Goal: Task Accomplishment & Management: Use online tool/utility

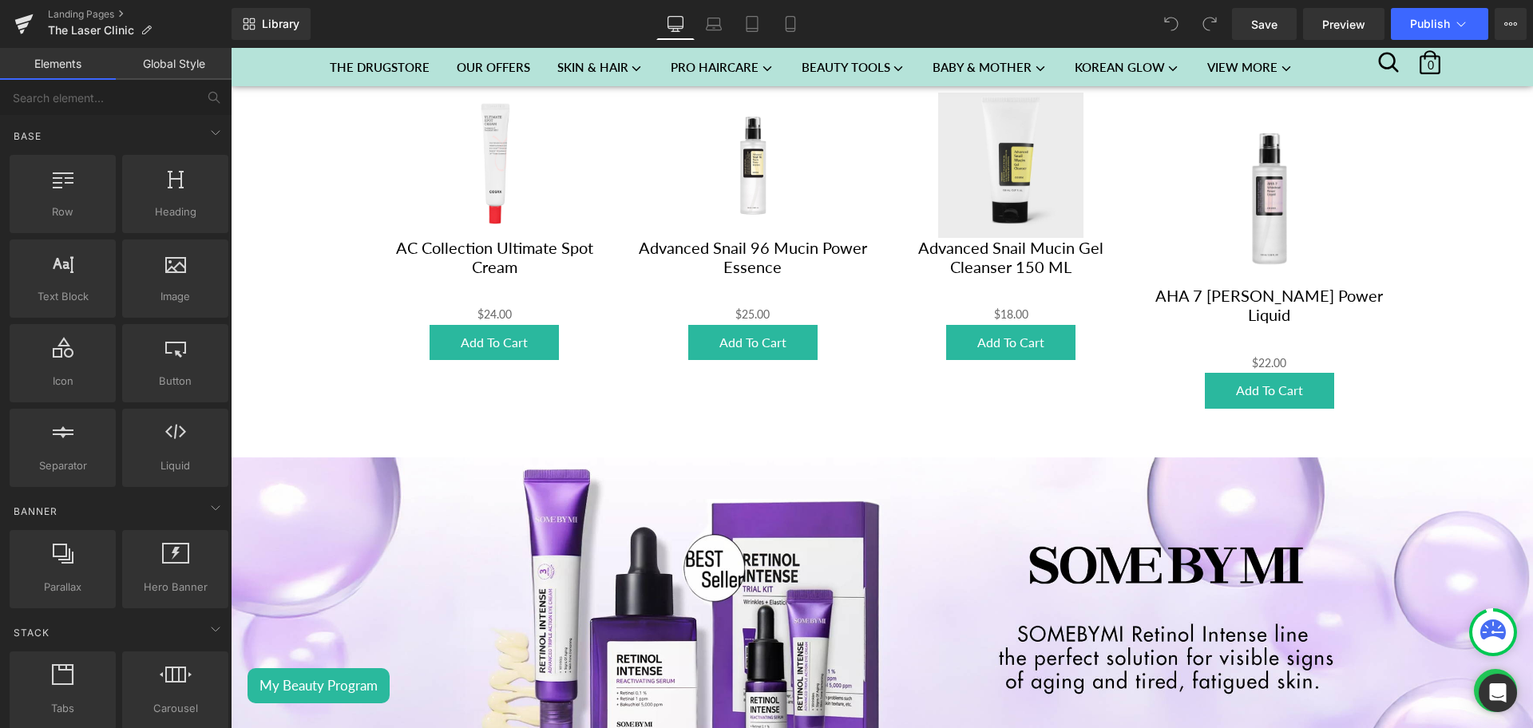
scroll to position [579, 0]
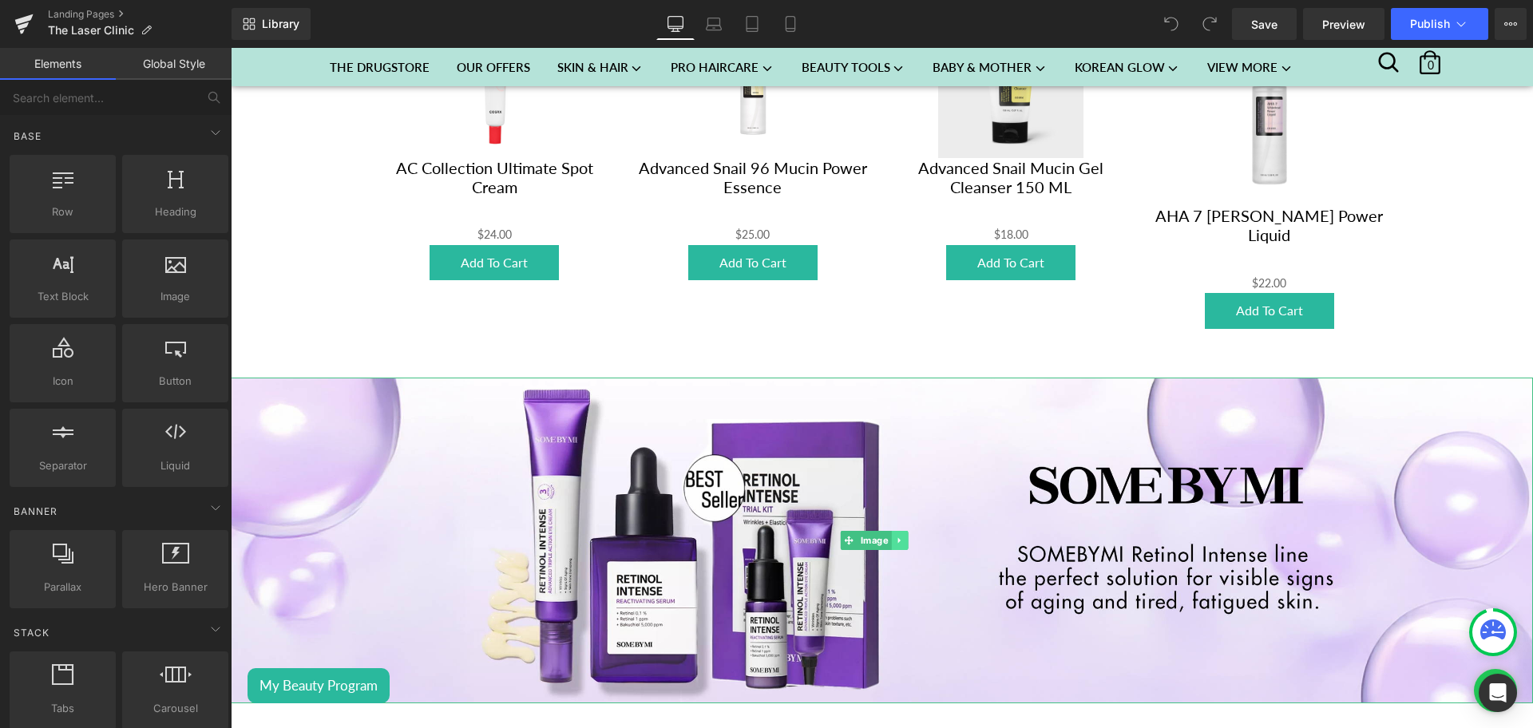
click at [906, 535] on link at bounding box center [899, 540] width 17 height 19
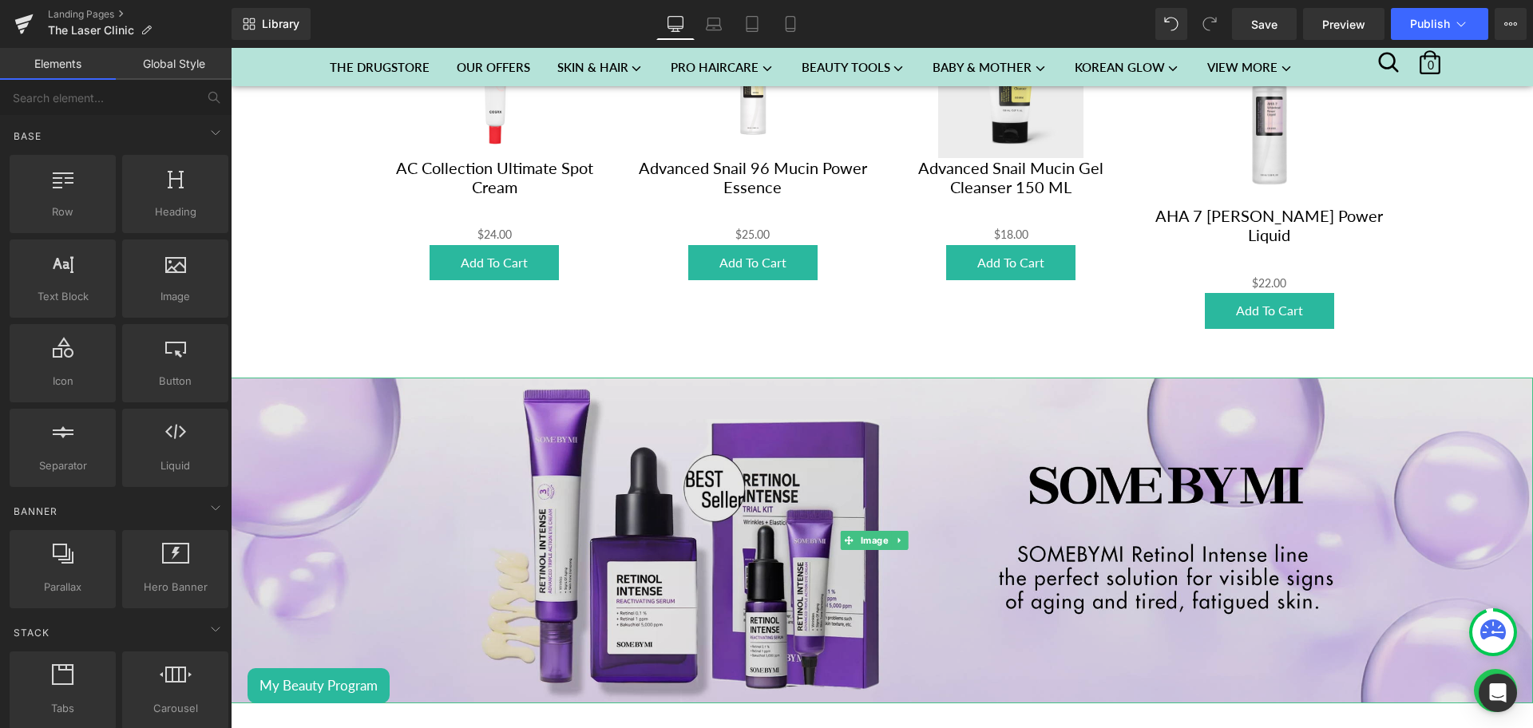
click at [824, 533] on div "Image" at bounding box center [882, 541] width 1302 height 326
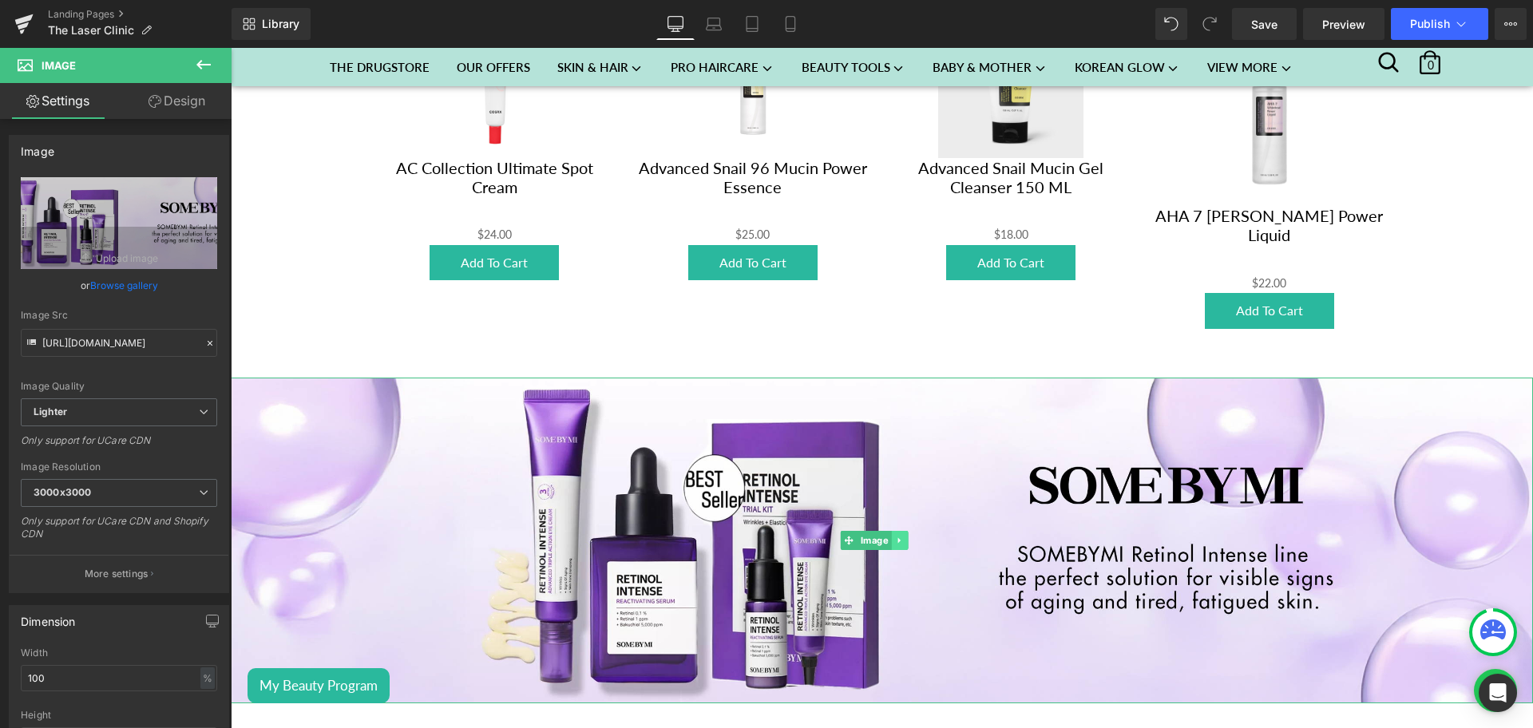
click at [901, 536] on icon at bounding box center [899, 541] width 9 height 10
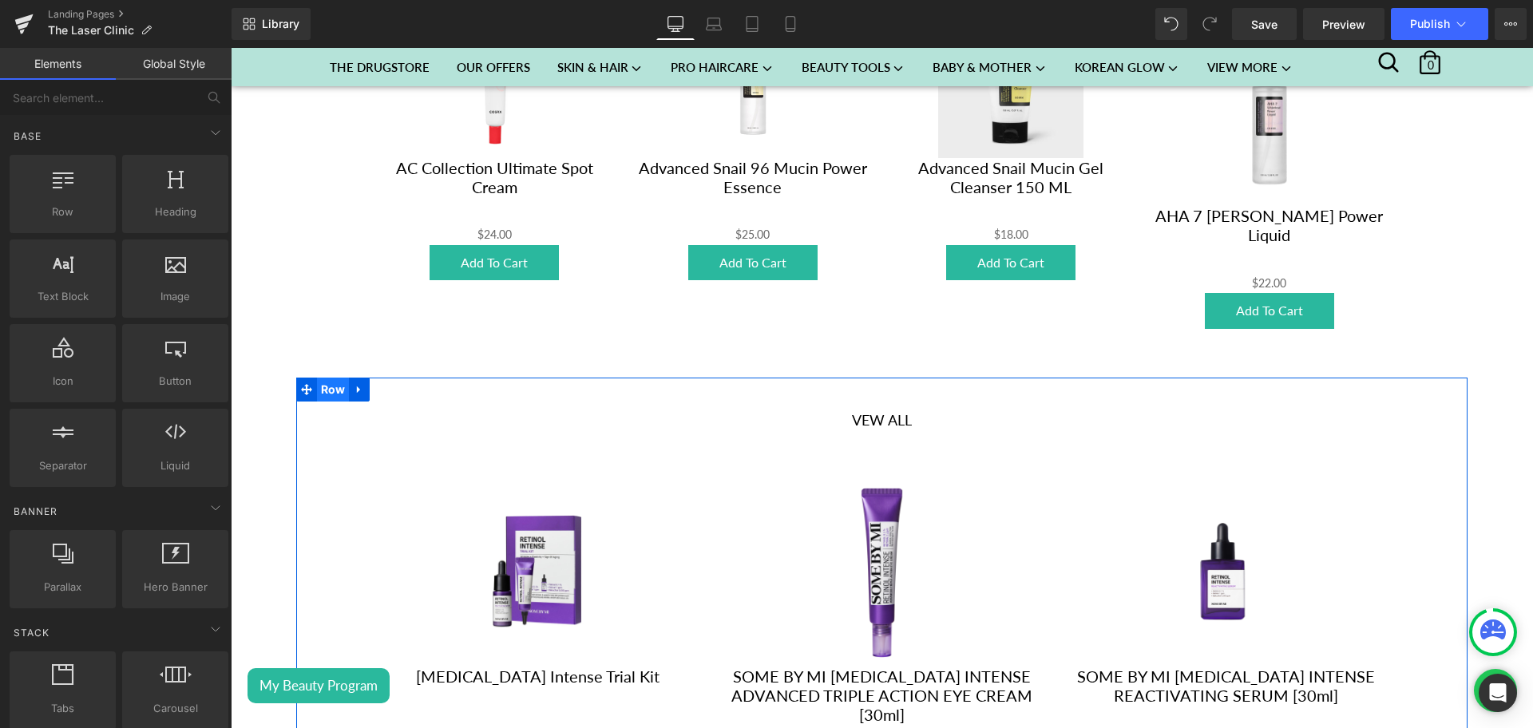
click at [343, 382] on span "Row" at bounding box center [333, 390] width 33 height 24
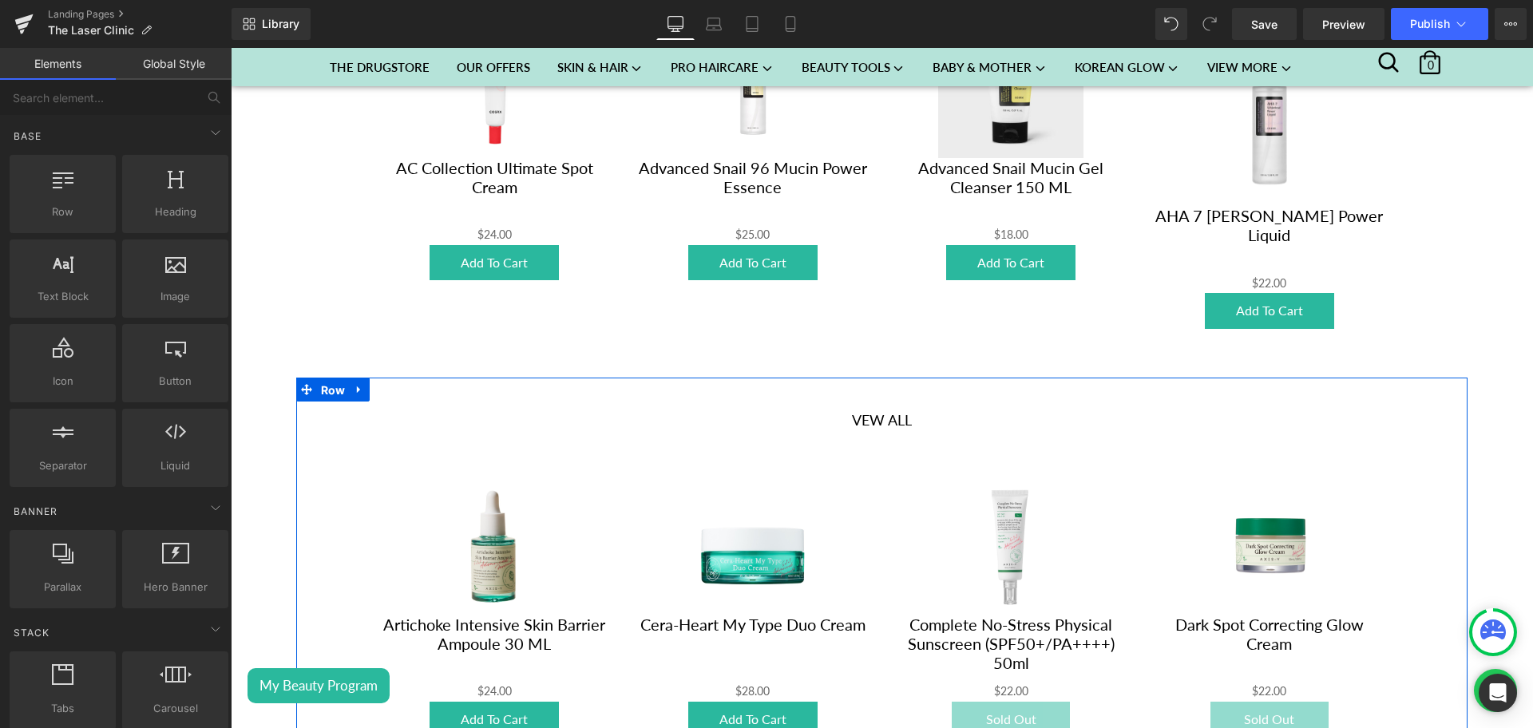
click at [343, 382] on span "Row" at bounding box center [333, 390] width 33 height 24
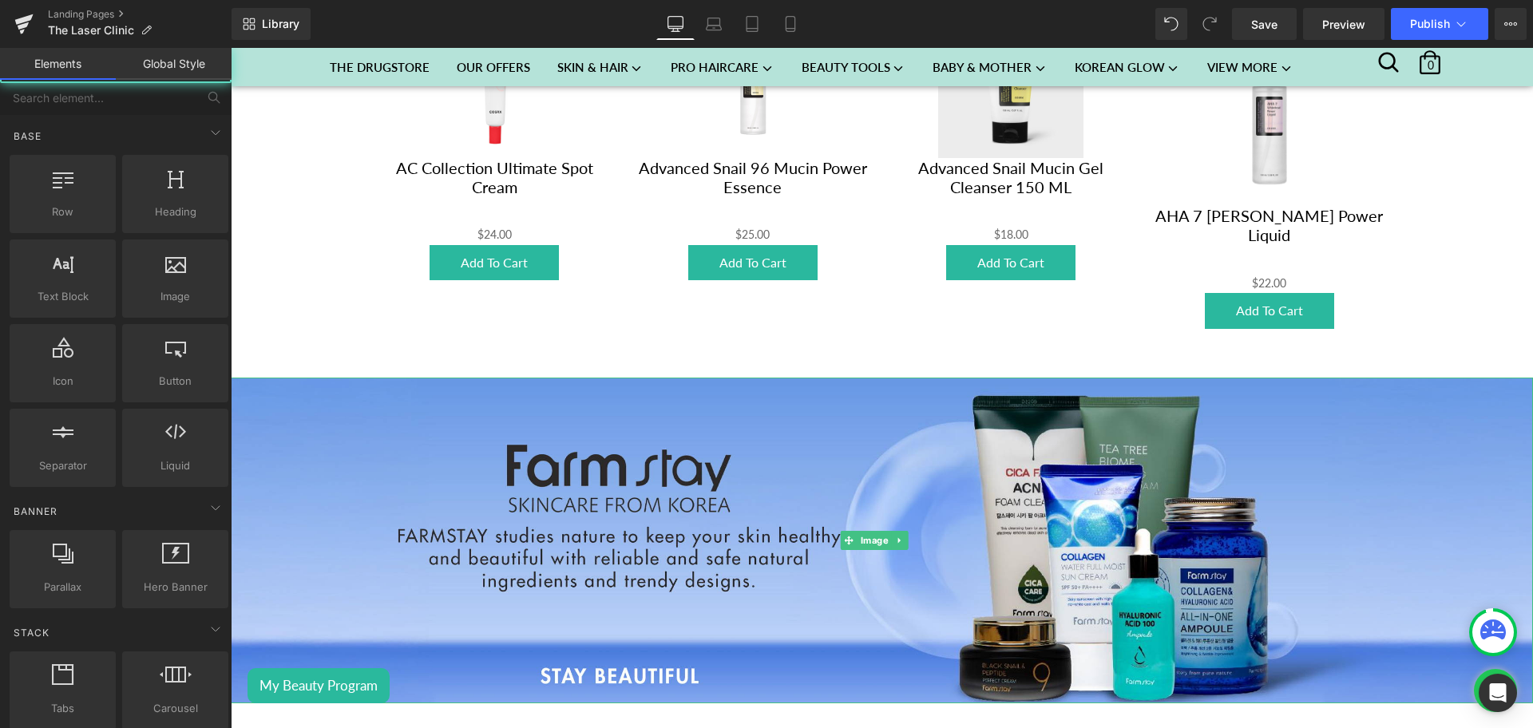
click at [343, 382] on img at bounding box center [882, 541] width 1302 height 326
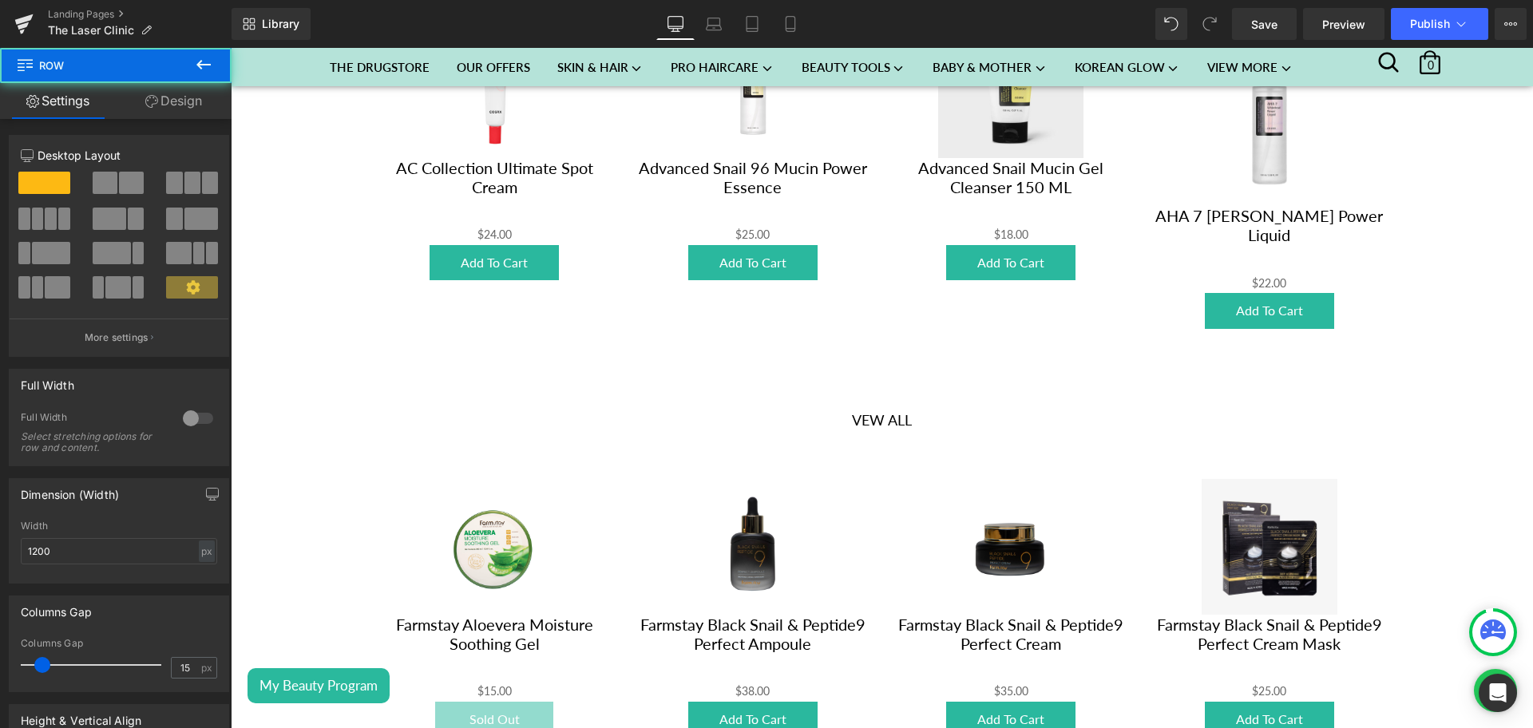
click at [343, 382] on div "Vew All Button Sale Off (P) Image Farmstay Aloevera Moisture Soothing Gel (P) T…" at bounding box center [882, 586] width 1172 height 417
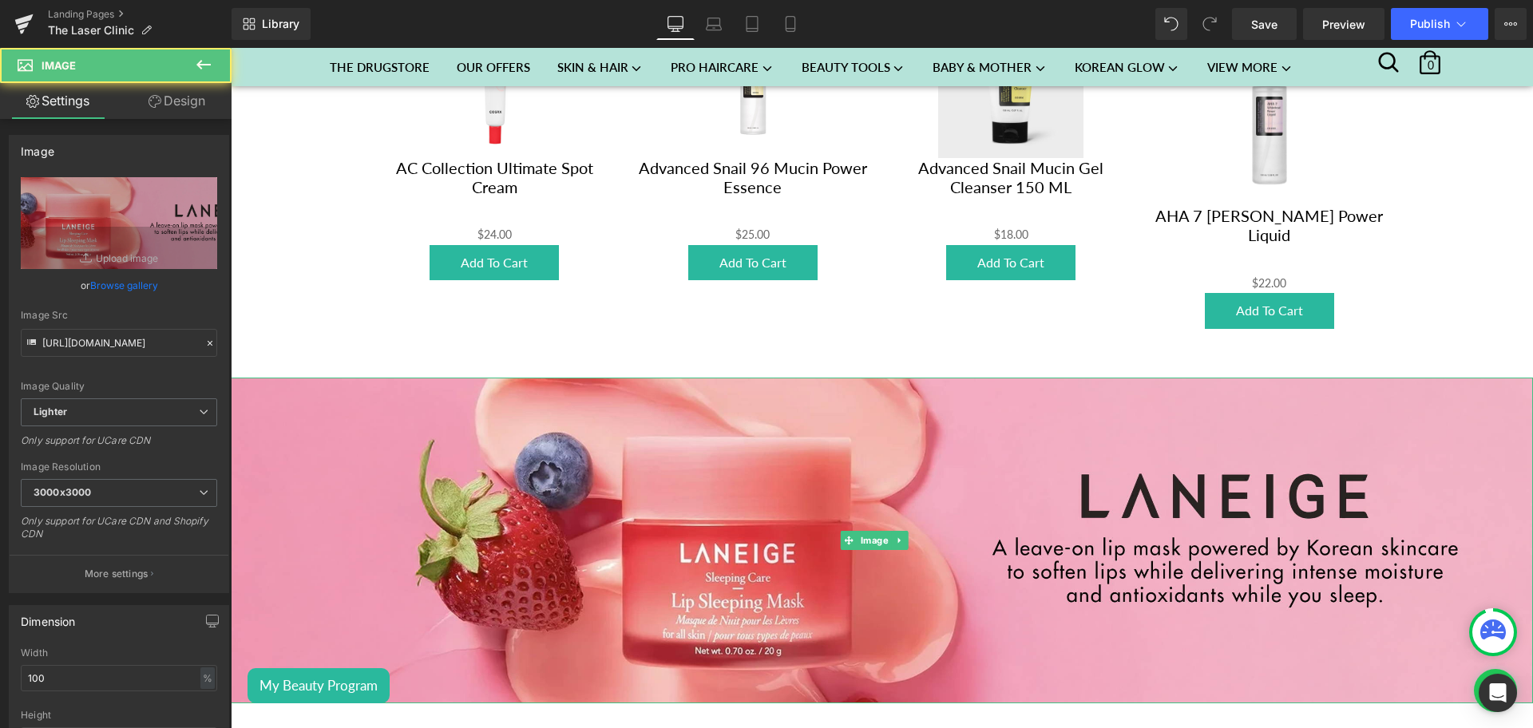
click at [343, 382] on img at bounding box center [882, 541] width 1302 height 326
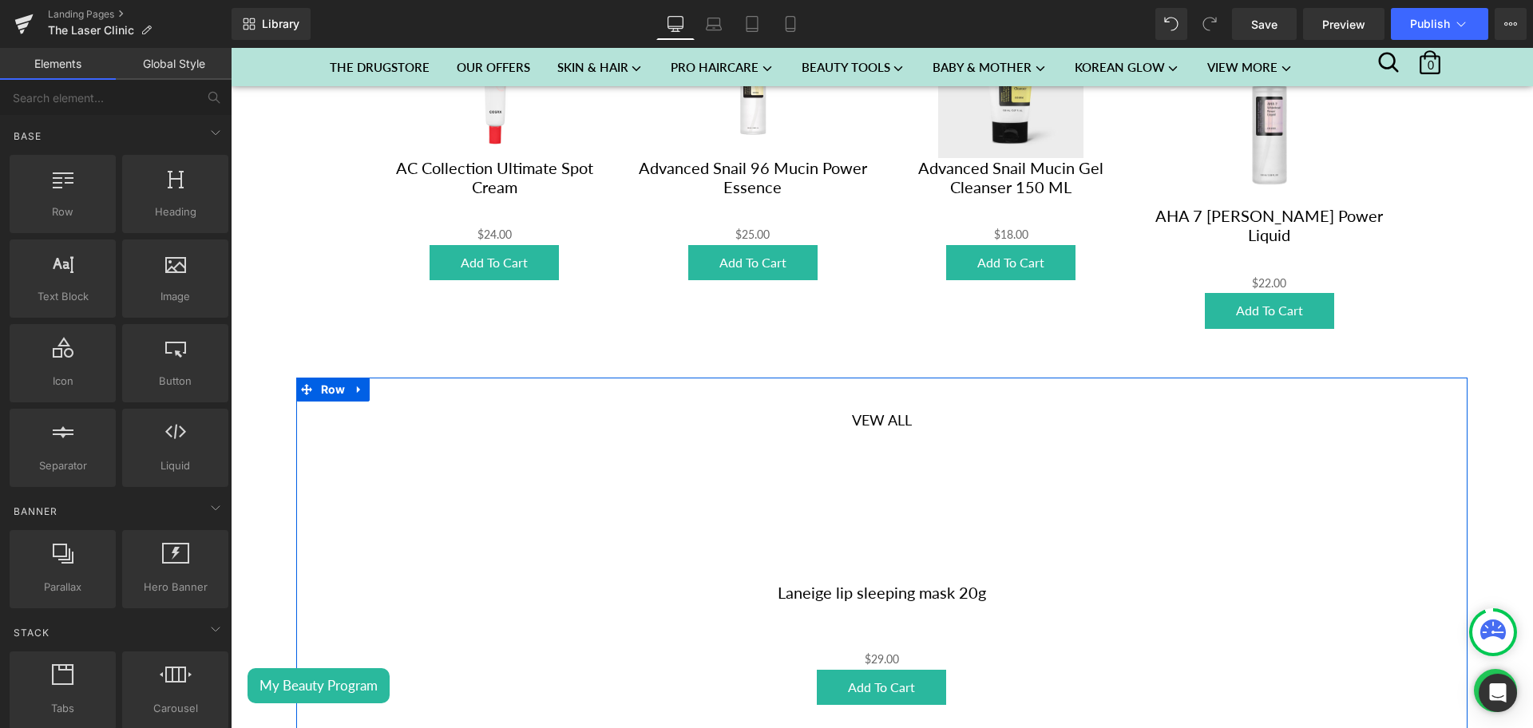
click at [343, 382] on span "Row" at bounding box center [333, 390] width 33 height 24
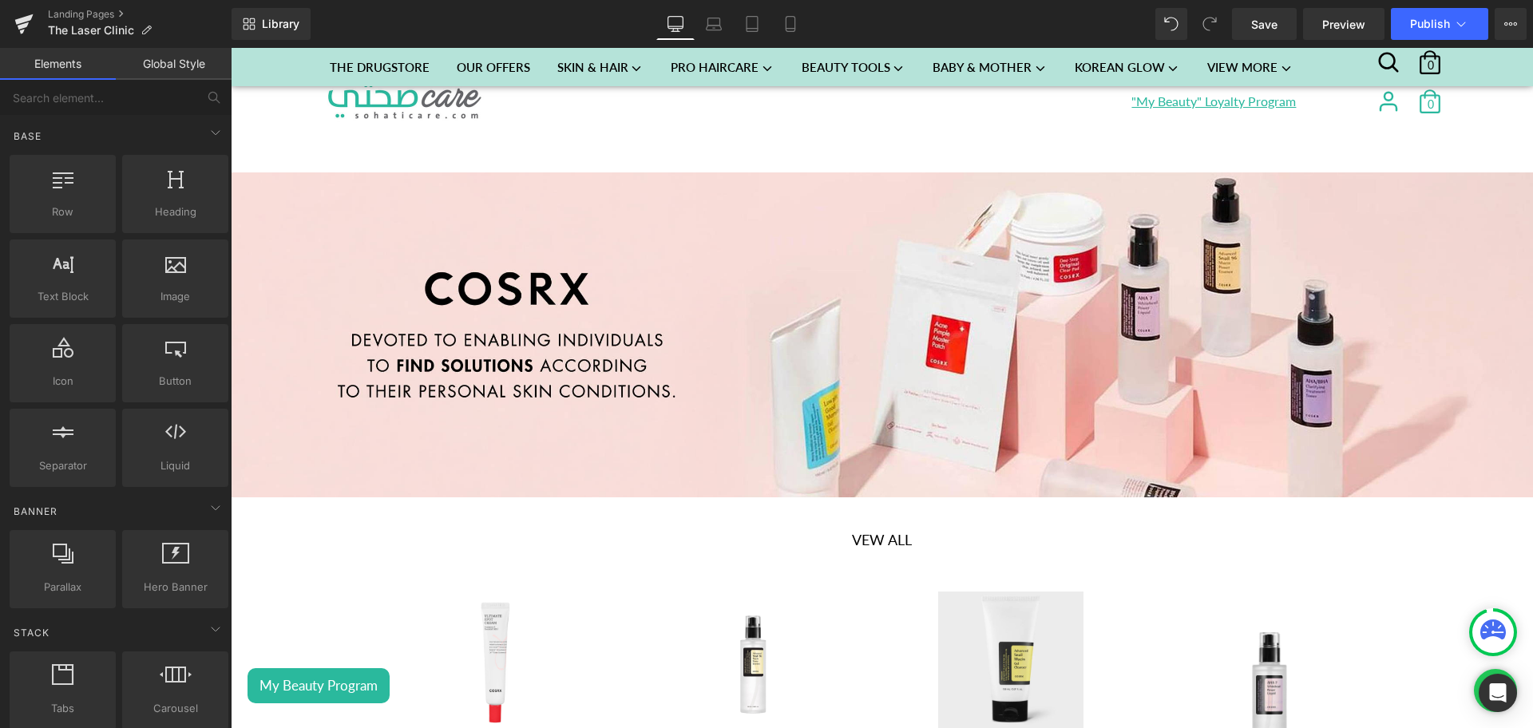
scroll to position [315, 0]
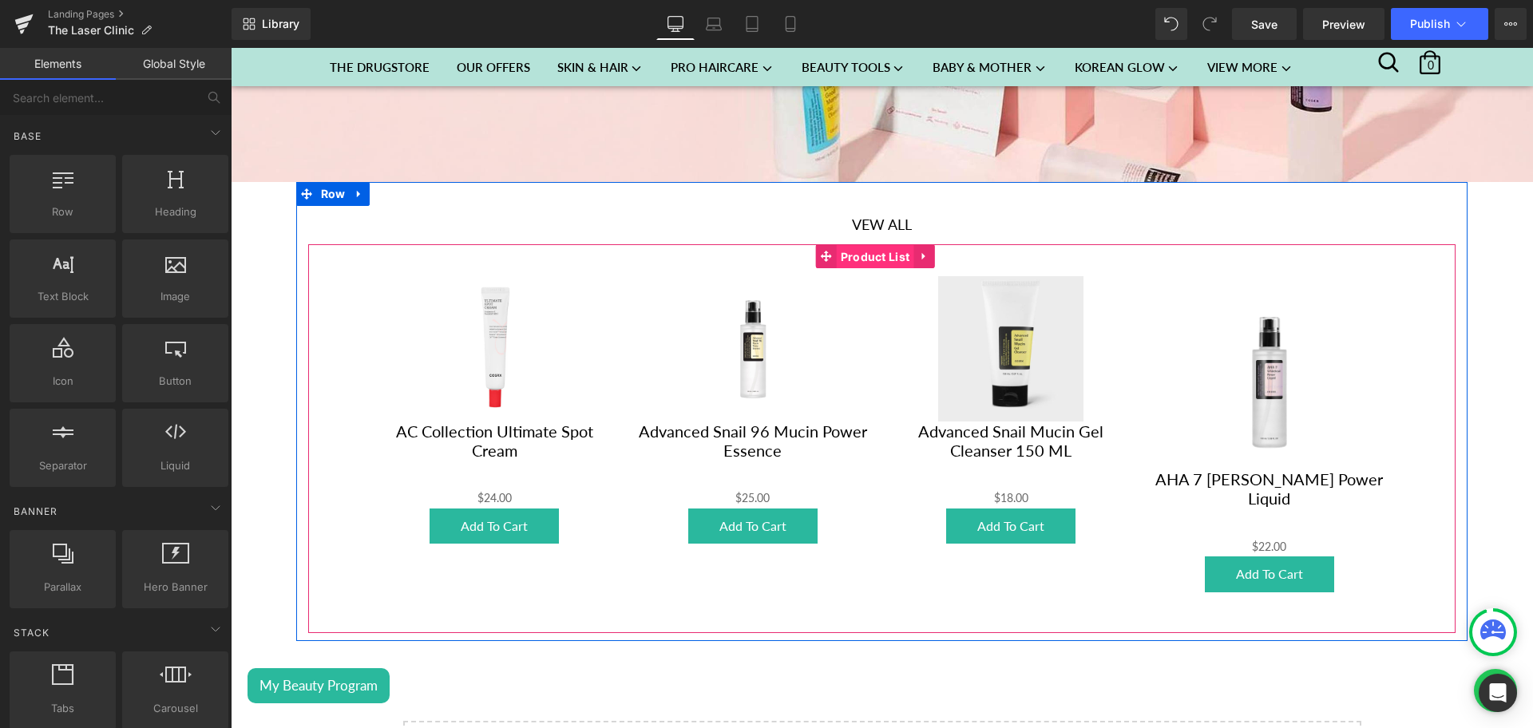
click at [860, 246] on span "Product List" at bounding box center [875, 257] width 77 height 24
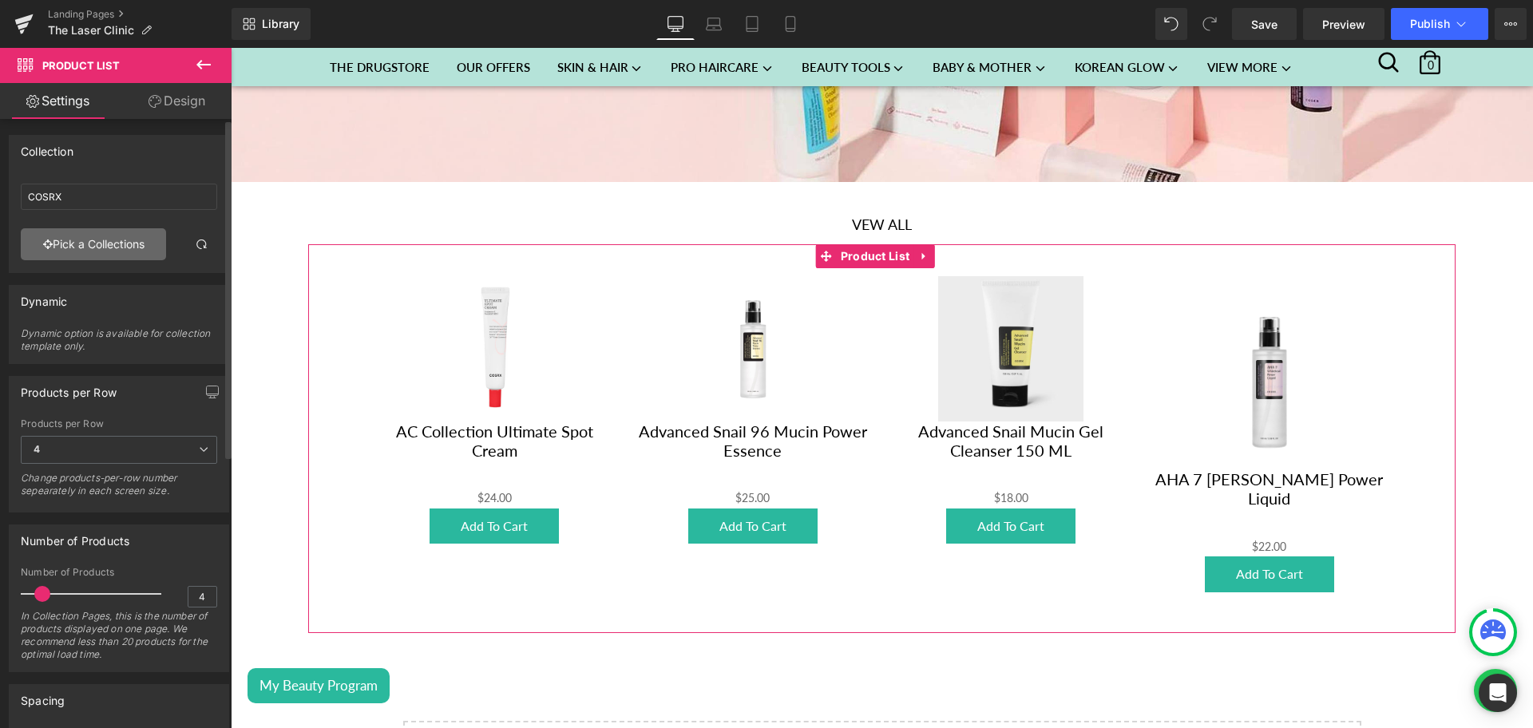
click at [89, 249] on link "Pick a Collections" at bounding box center [93, 244] width 145 height 32
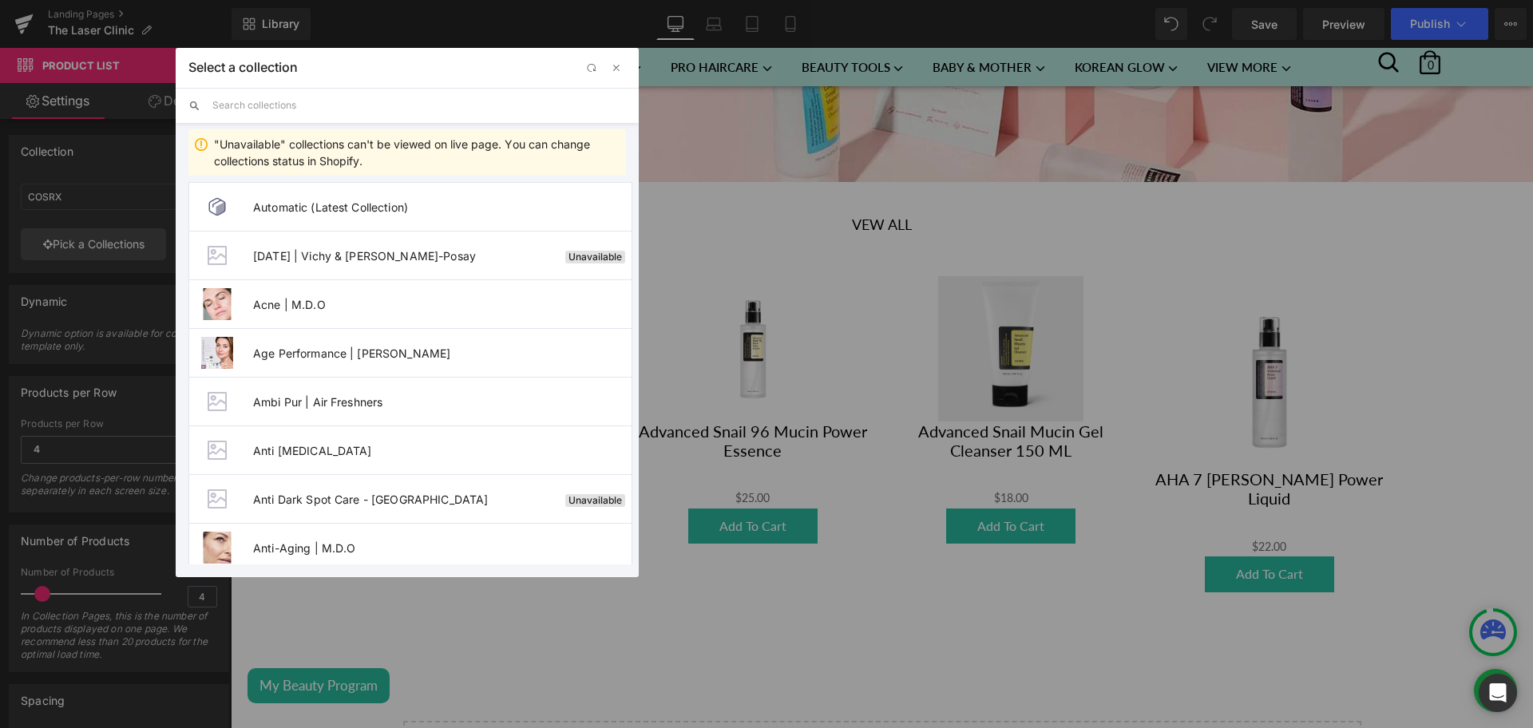
click at [277, 106] on input "text" at bounding box center [419, 105] width 414 height 35
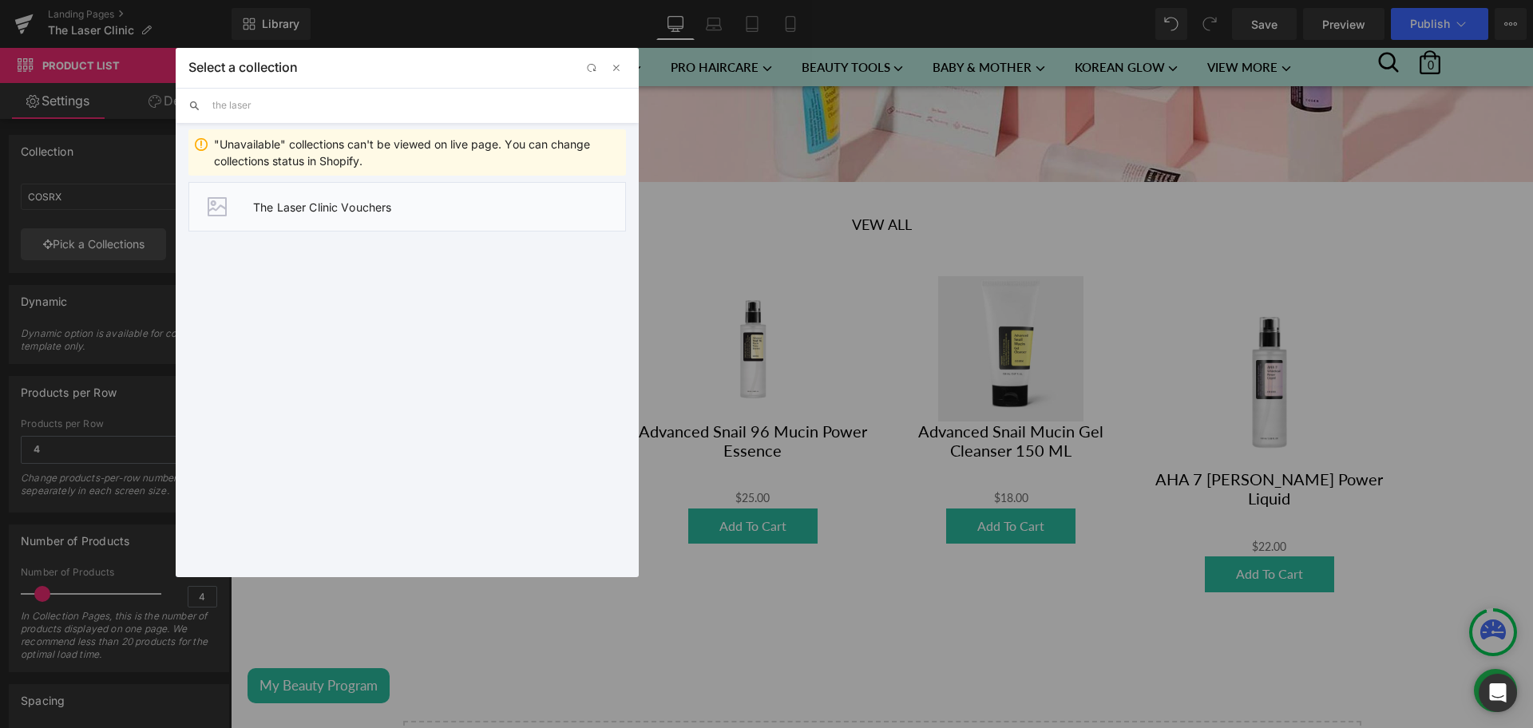
type input "the laser"
click at [374, 208] on span "The Laser Clinic Vouchers" at bounding box center [439, 207] width 372 height 14
type input "The Laser Clinic Vouchers"
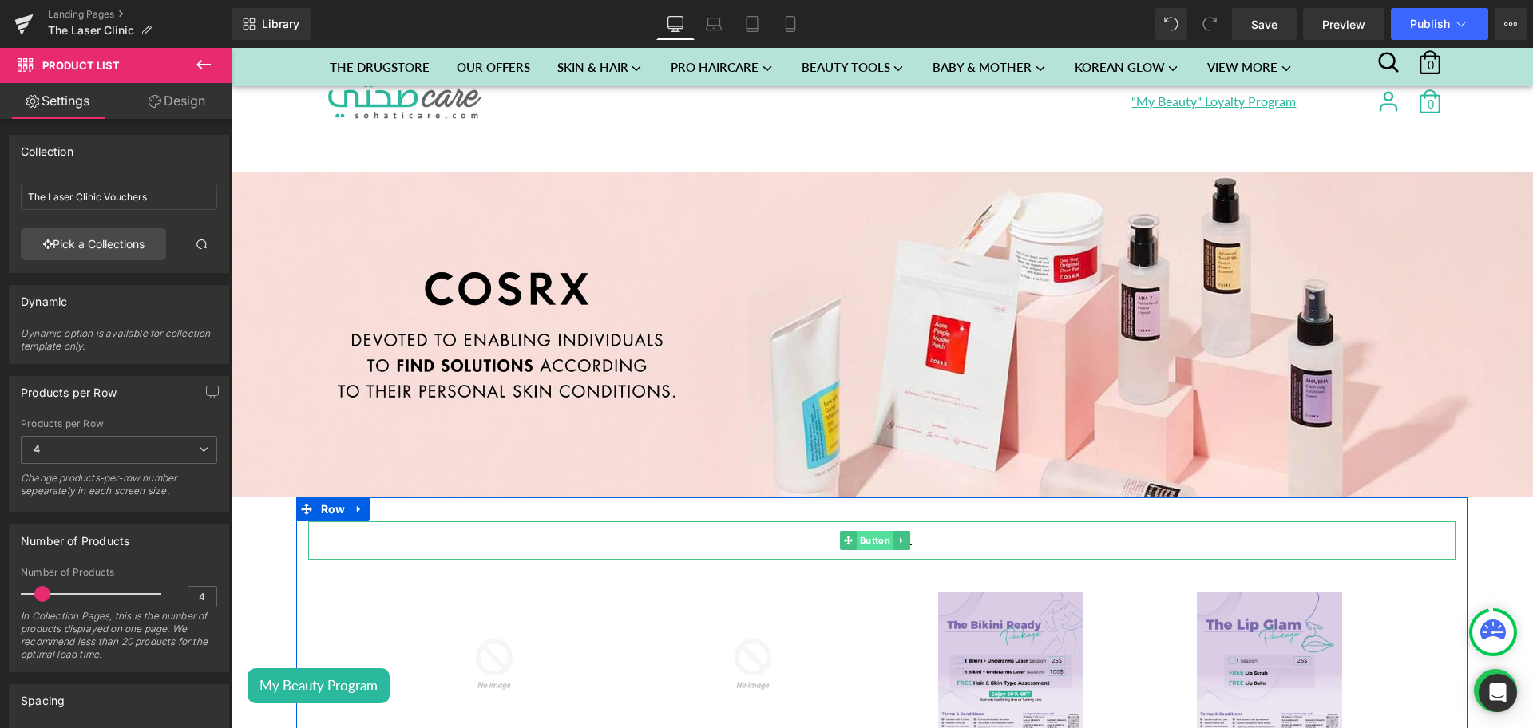
scroll to position [136, 0]
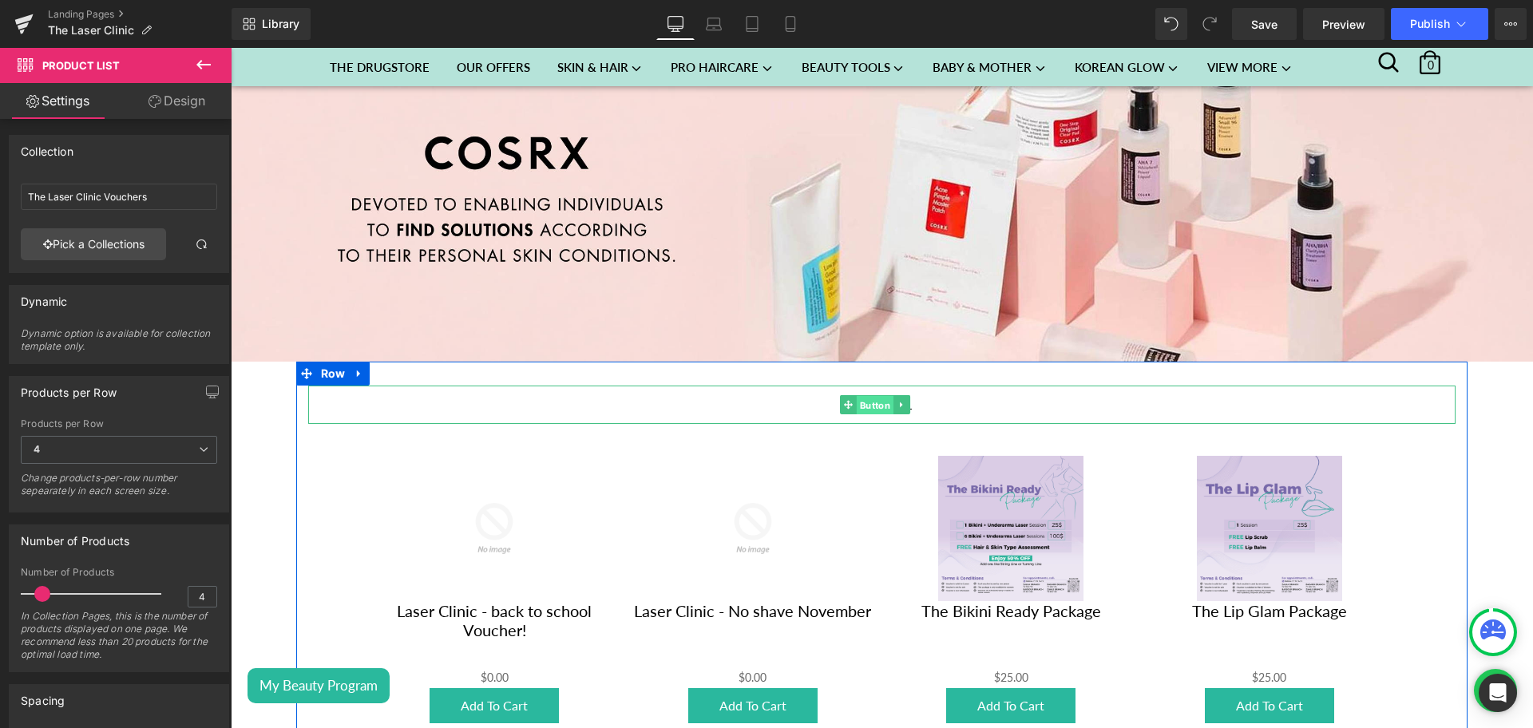
click at [872, 399] on span "Button" at bounding box center [875, 405] width 37 height 19
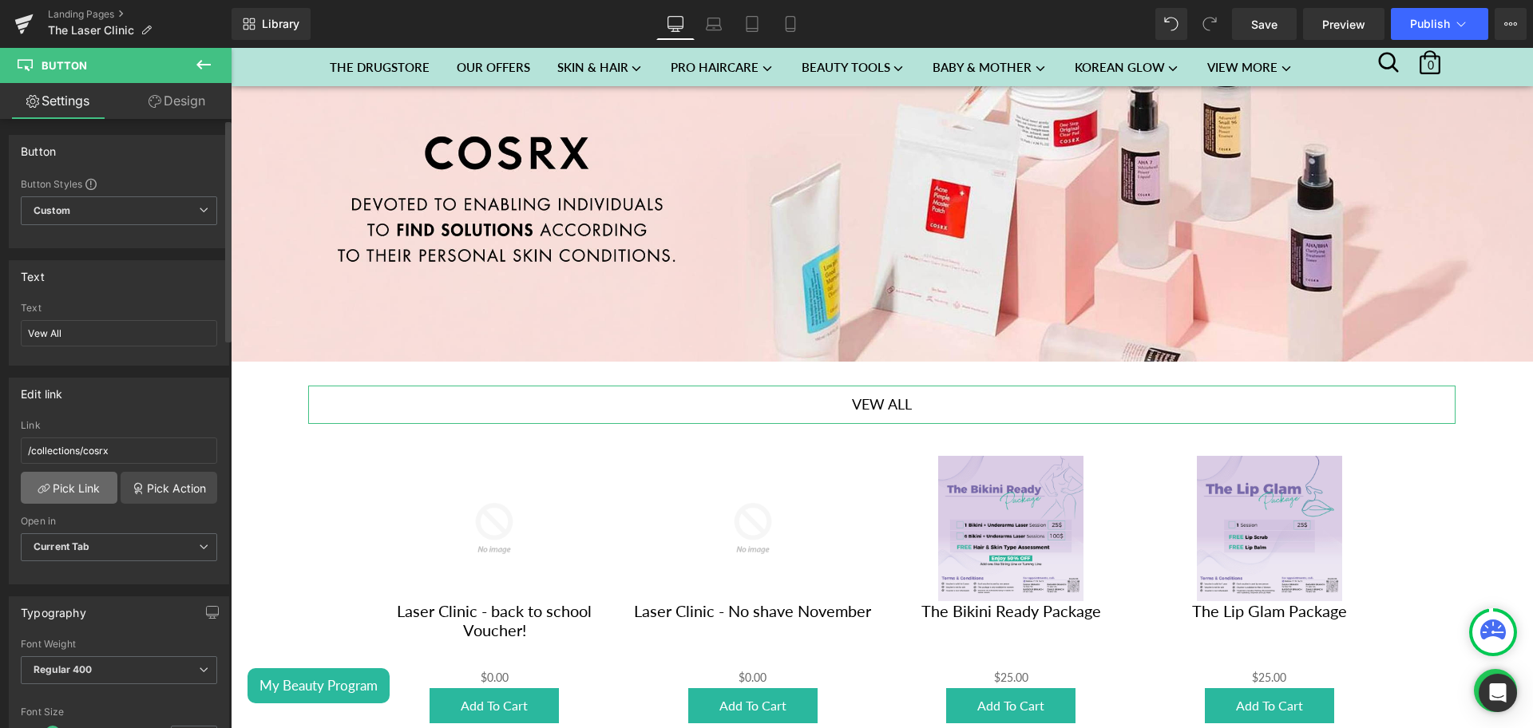
click at [78, 486] on link "Pick Link" at bounding box center [69, 488] width 97 height 32
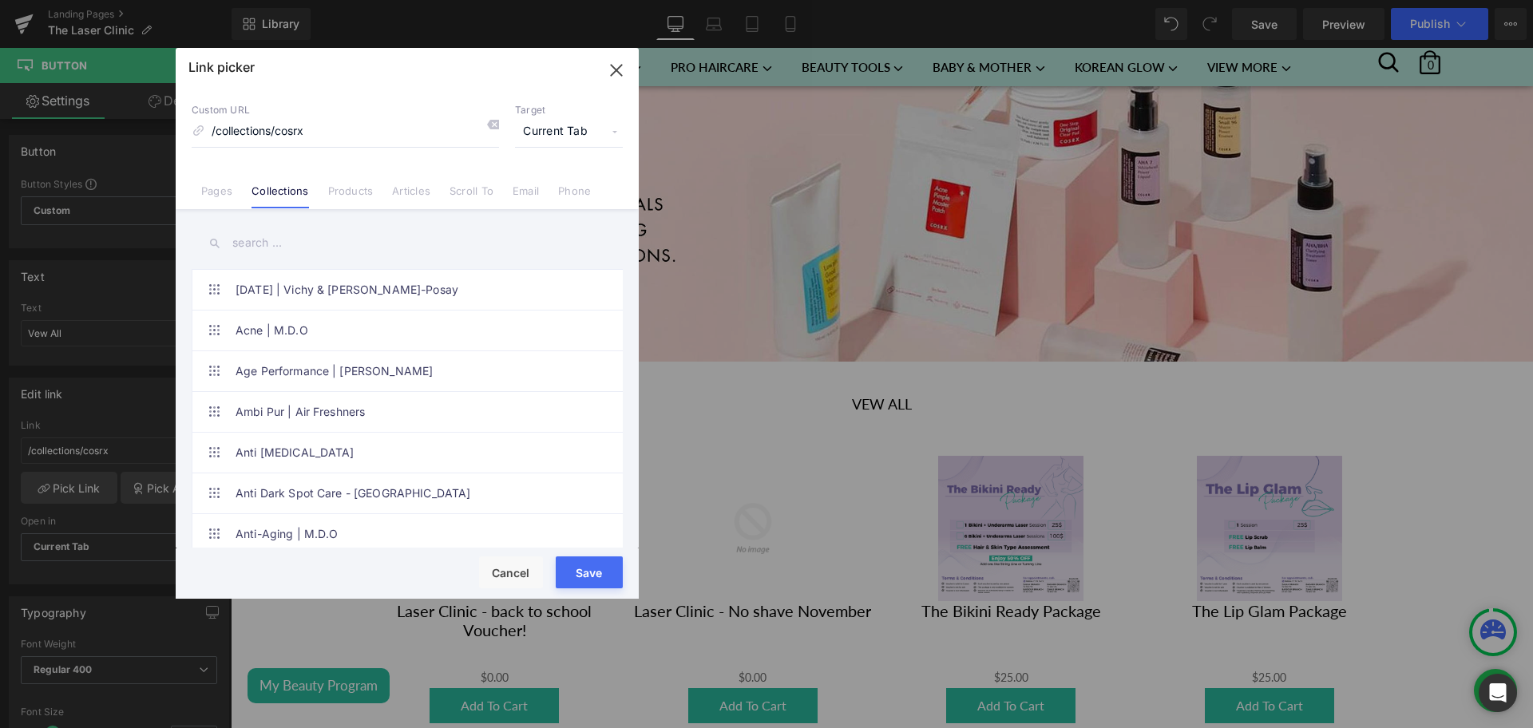
click at [283, 241] on input "text" at bounding box center [407, 243] width 431 height 36
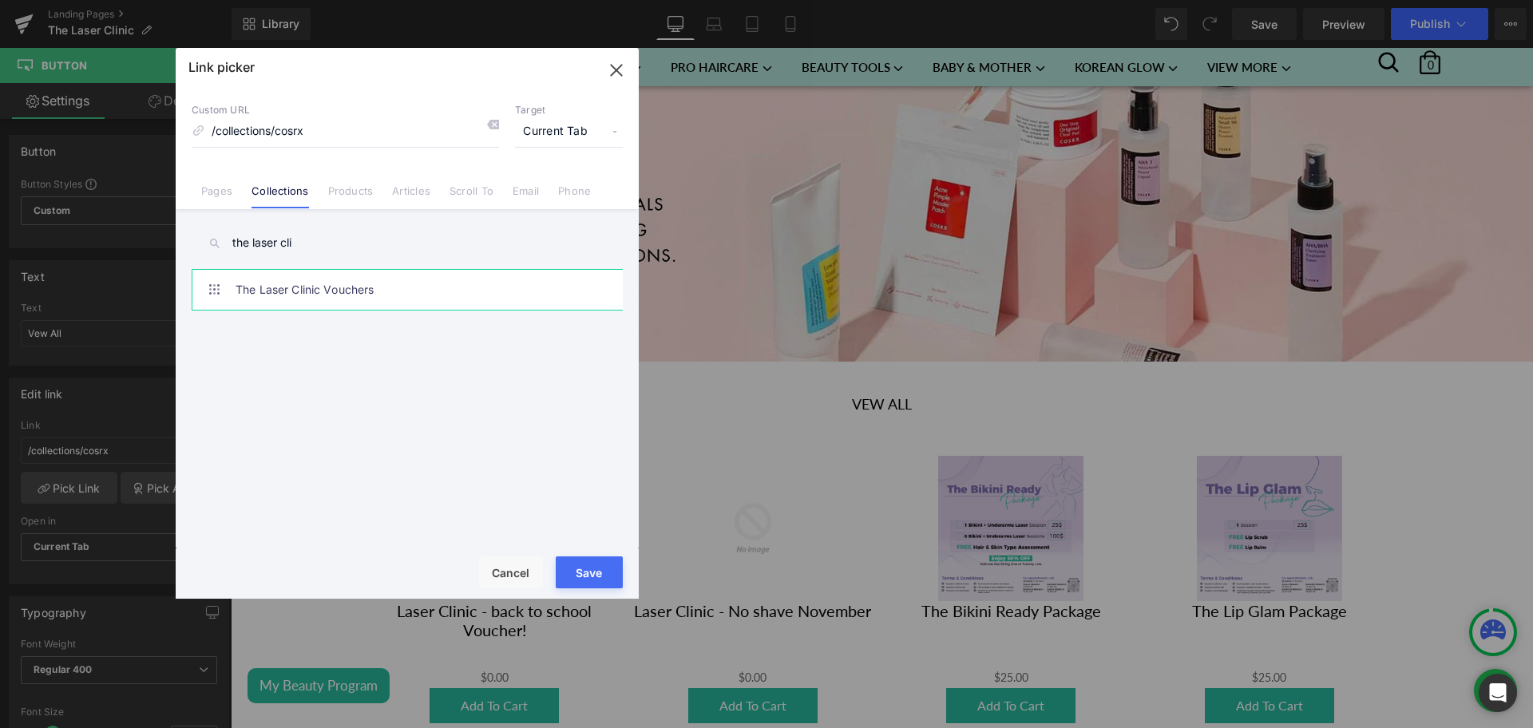
type input "the laser cli"
click at [392, 288] on link "The Laser Clinic Vouchers" at bounding box center [411, 290] width 351 height 40
type input "/collections/the-laser-clinic-vouchers"
click at [375, 121] on input "/collections/the-laser-clinic-vouchers" at bounding box center [345, 132] width 307 height 30
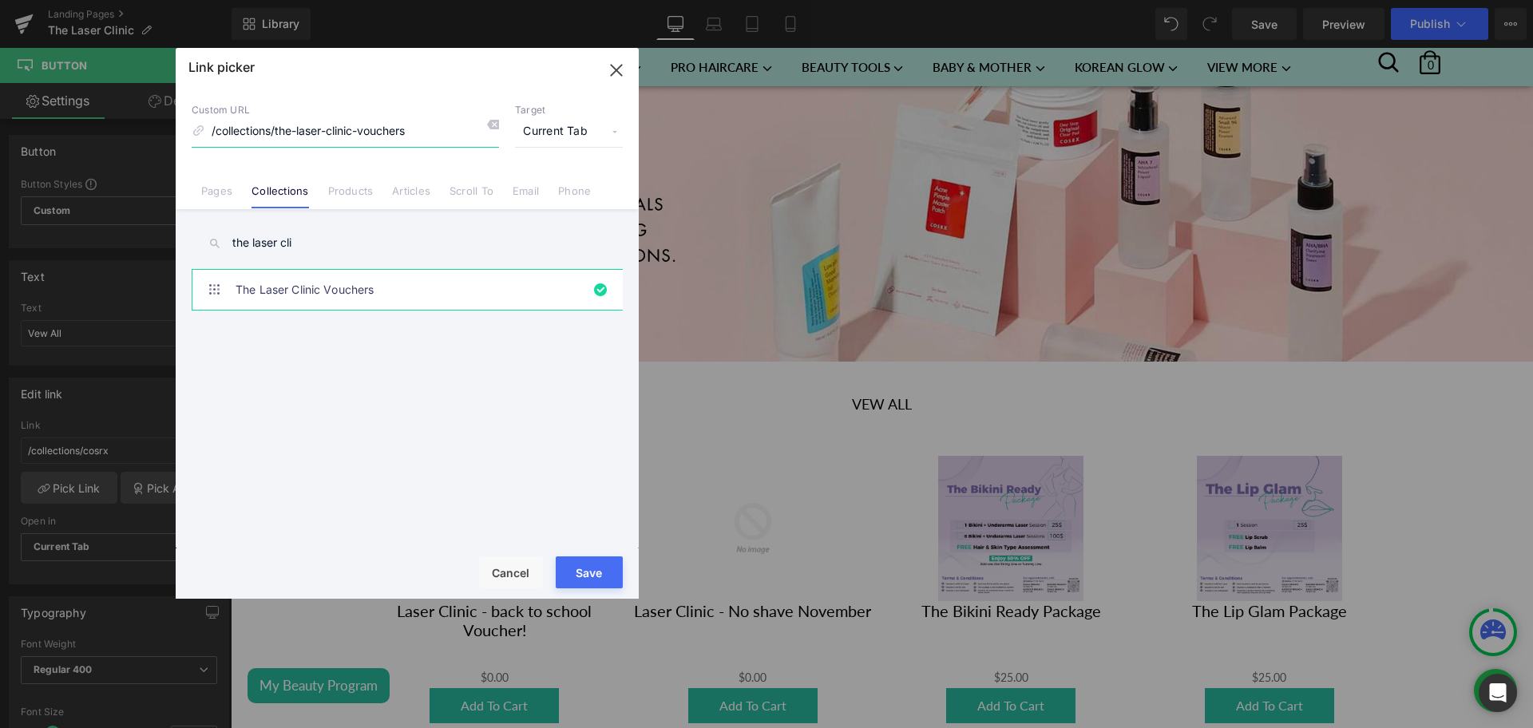
click at [375, 121] on input "/collections/the-laser-clinic-vouchers" at bounding box center [345, 132] width 307 height 30
click at [597, 572] on button "Save" at bounding box center [589, 573] width 67 height 32
type input "/collections/the-laser-clinic-vouchers"
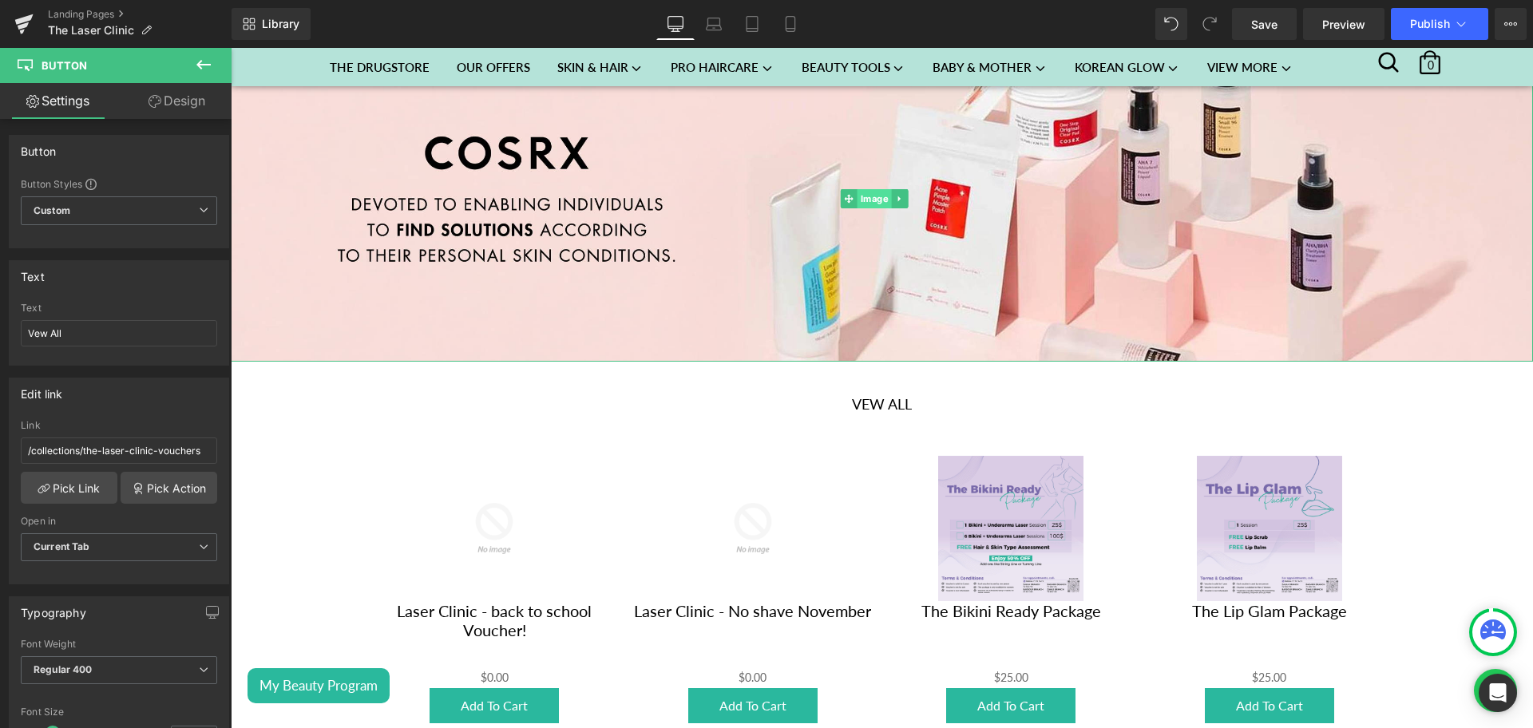
click at [861, 197] on span "Image" at bounding box center [875, 198] width 34 height 19
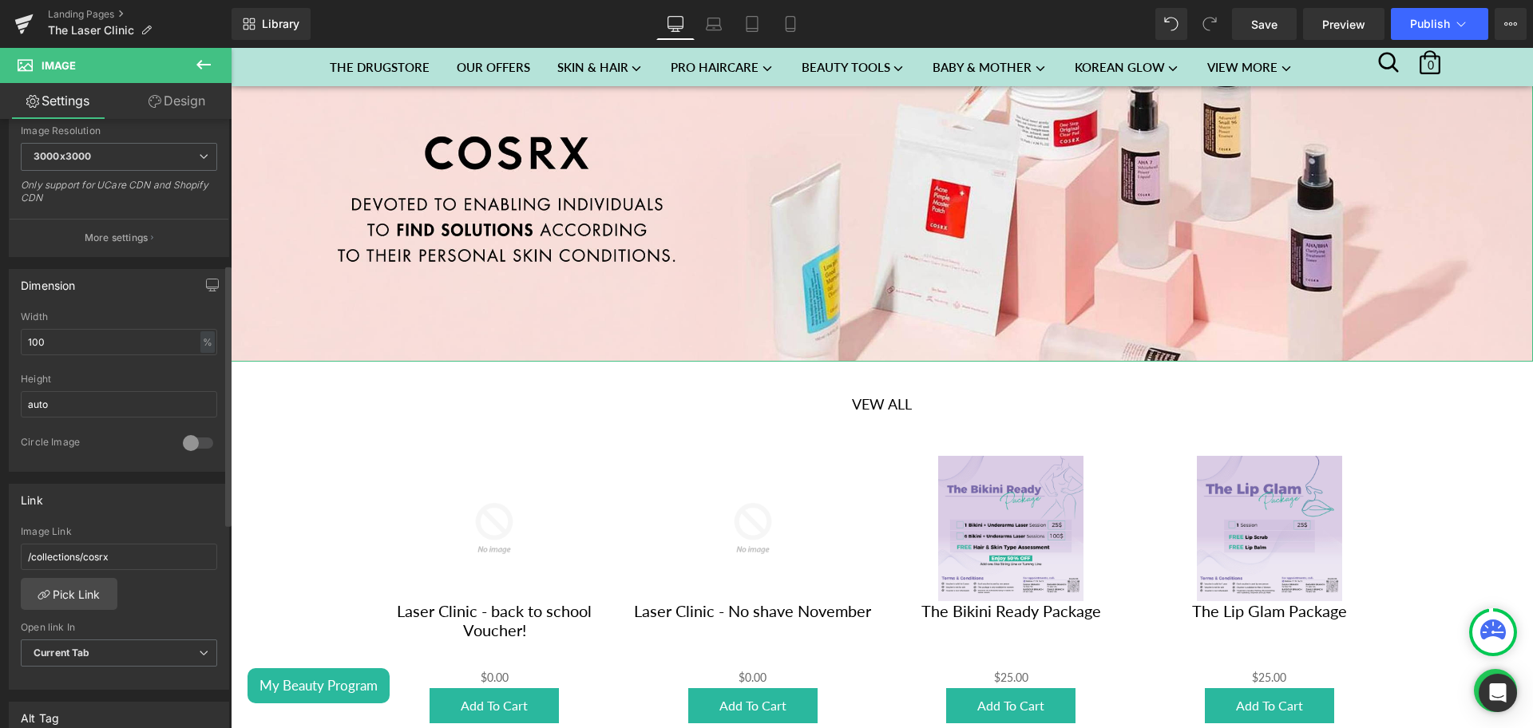
scroll to position [336, 0]
click at [111, 564] on input "/collections/cosrx" at bounding box center [119, 557] width 196 height 26
paste input "the-laser-clinic-vouchers"
click at [111, 564] on input "/collections/the-laser-clinic-vouchers" at bounding box center [119, 557] width 196 height 26
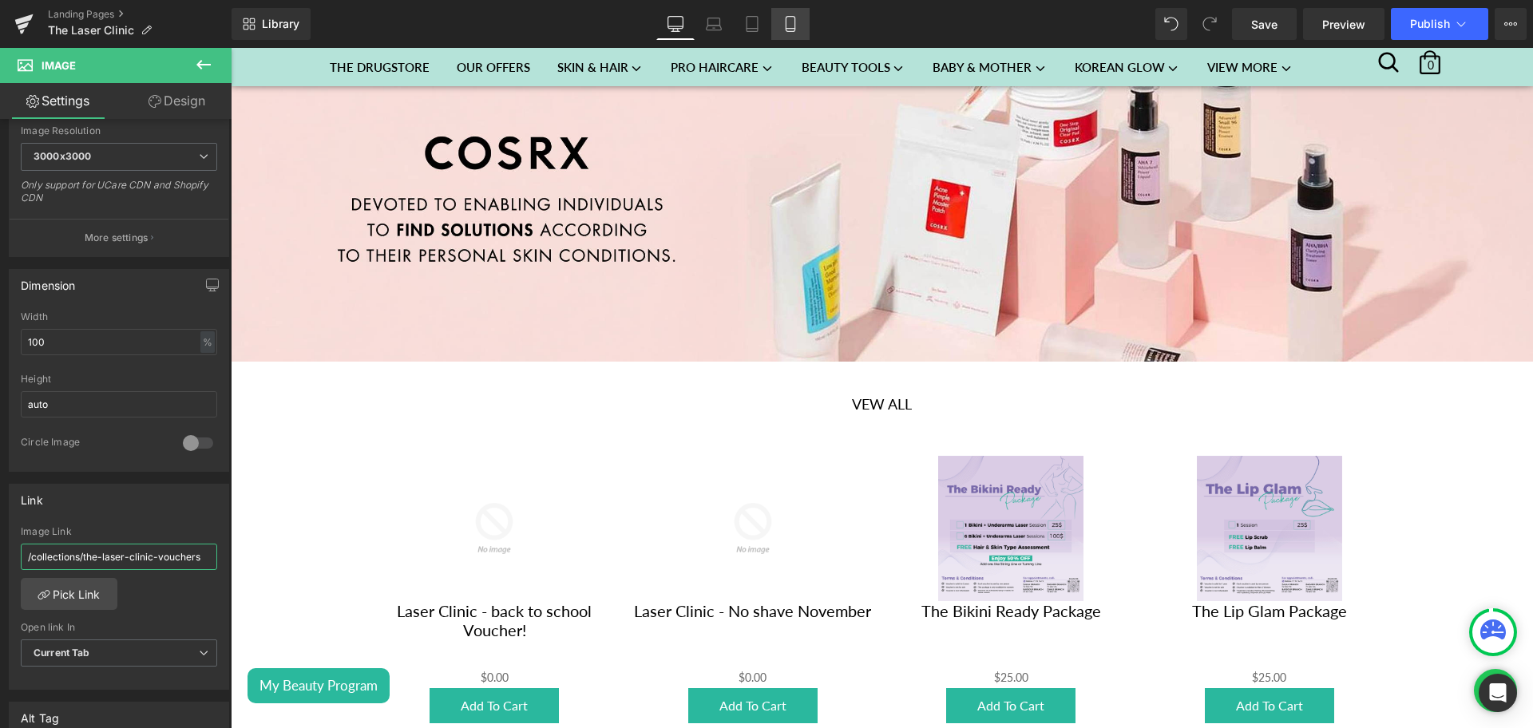
type input "/collections/the-laser-clinic-vouchers"
click at [790, 23] on icon at bounding box center [790, 24] width 16 height 16
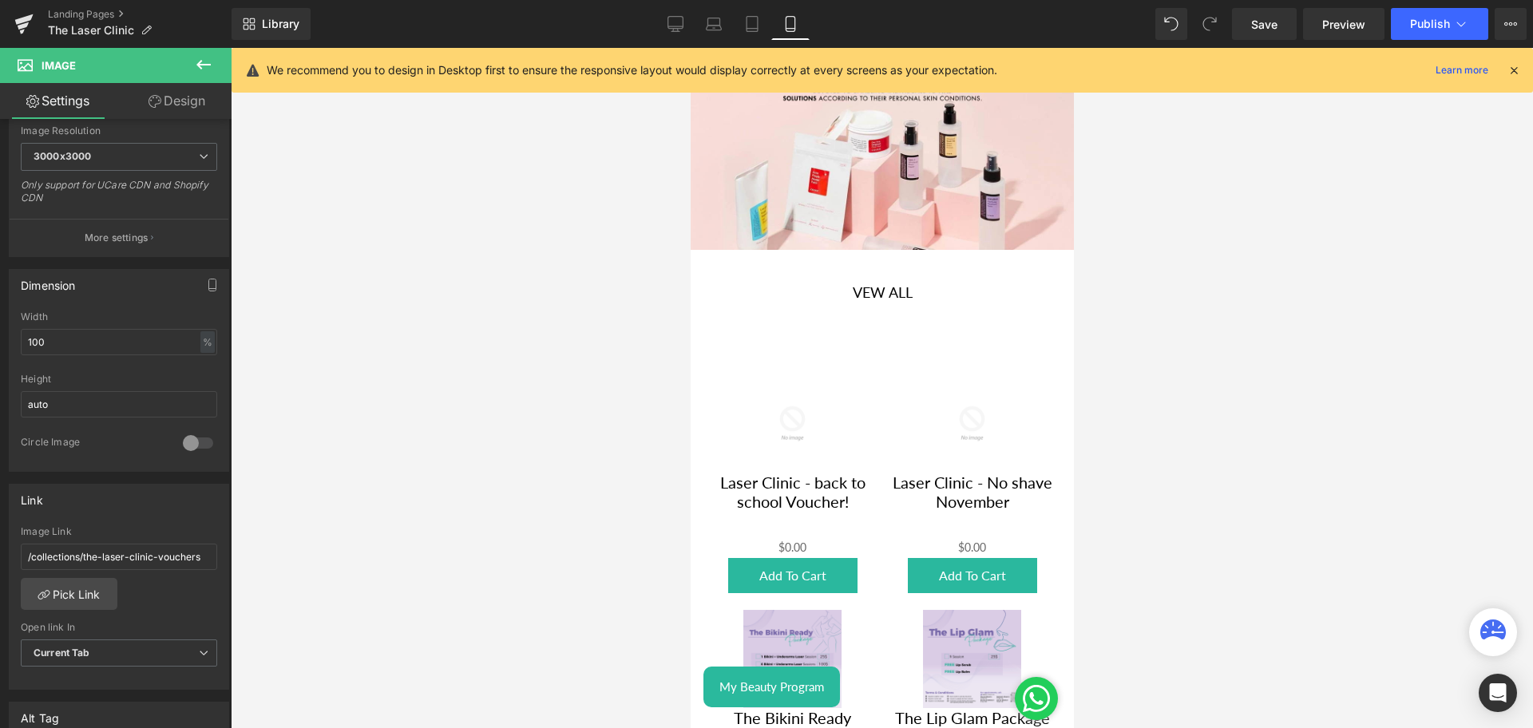
scroll to position [0, 0]
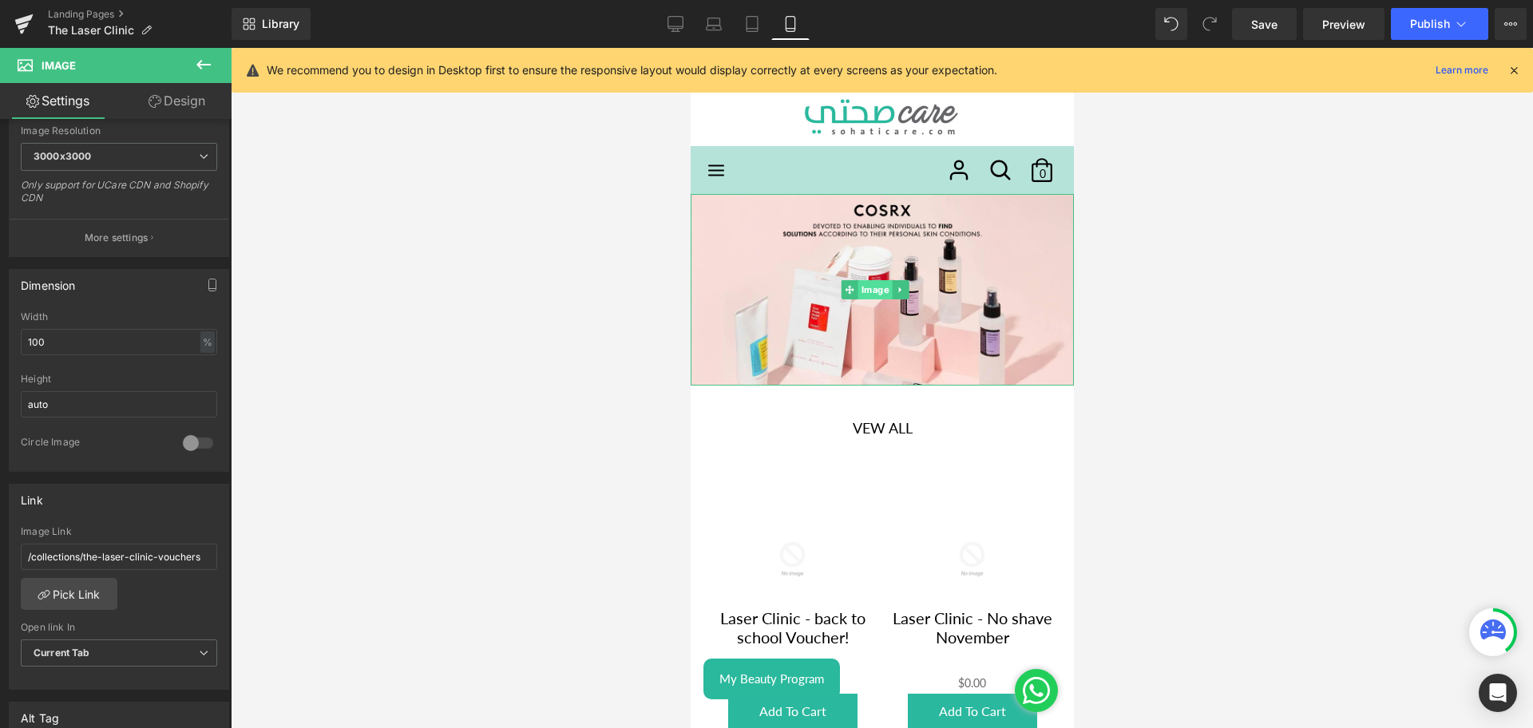
click at [869, 280] on span "Image" at bounding box center [874, 289] width 34 height 19
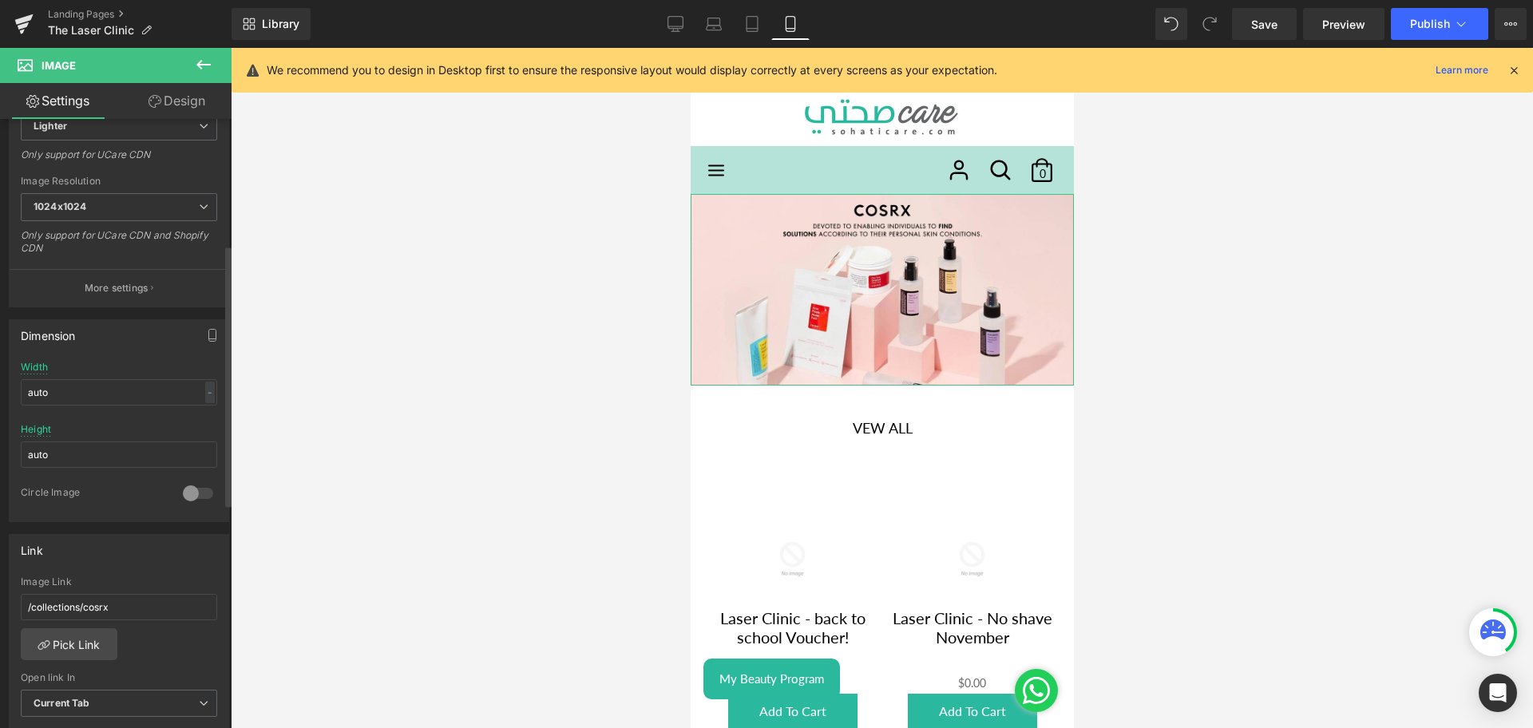
scroll to position [291, 0]
click at [83, 598] on input "/collections/cosrx" at bounding box center [119, 601] width 196 height 26
paste input "the-laser-clinic-vouchers"
type input "/collections/the-laser-clinic-vouchers"
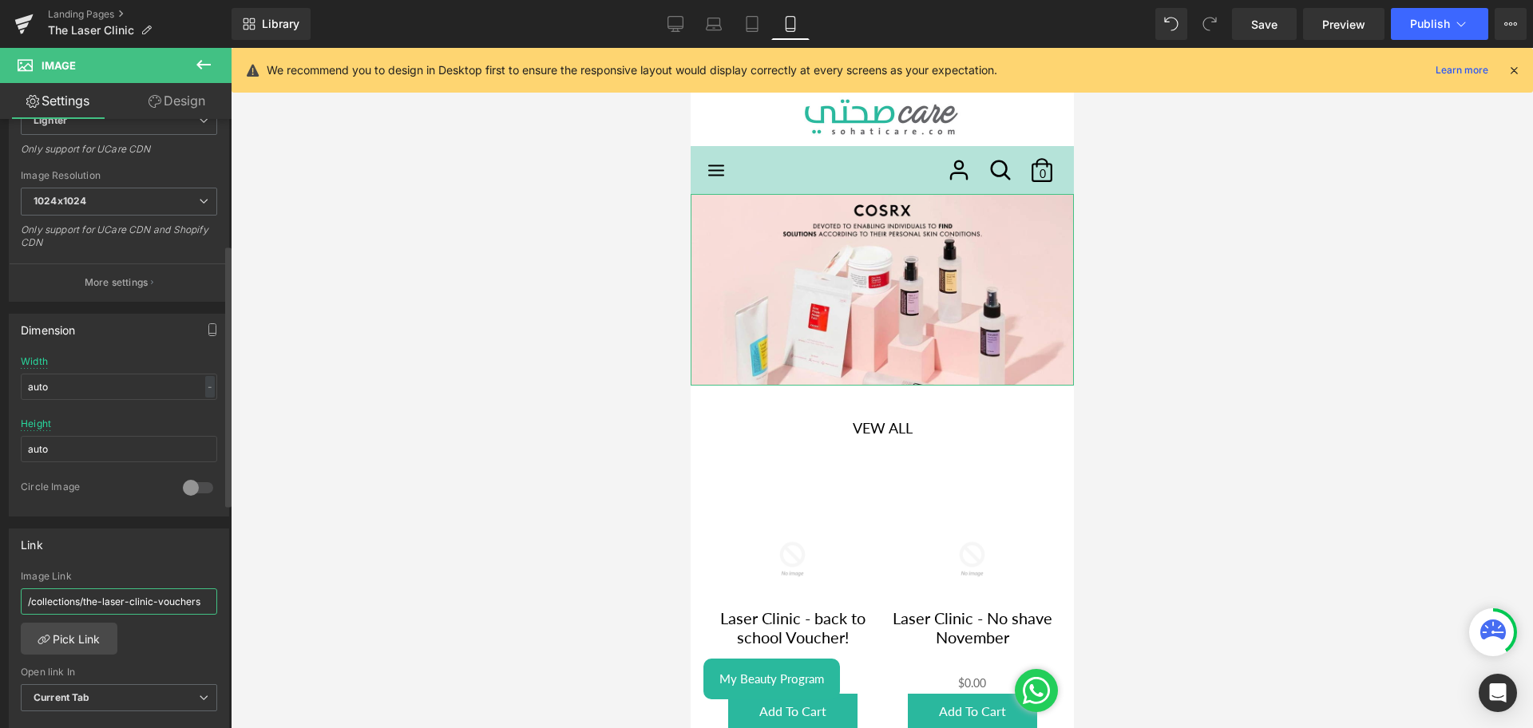
click at [83, 598] on input "/collections/the-laser-clinic-vouchers" at bounding box center [119, 601] width 196 height 26
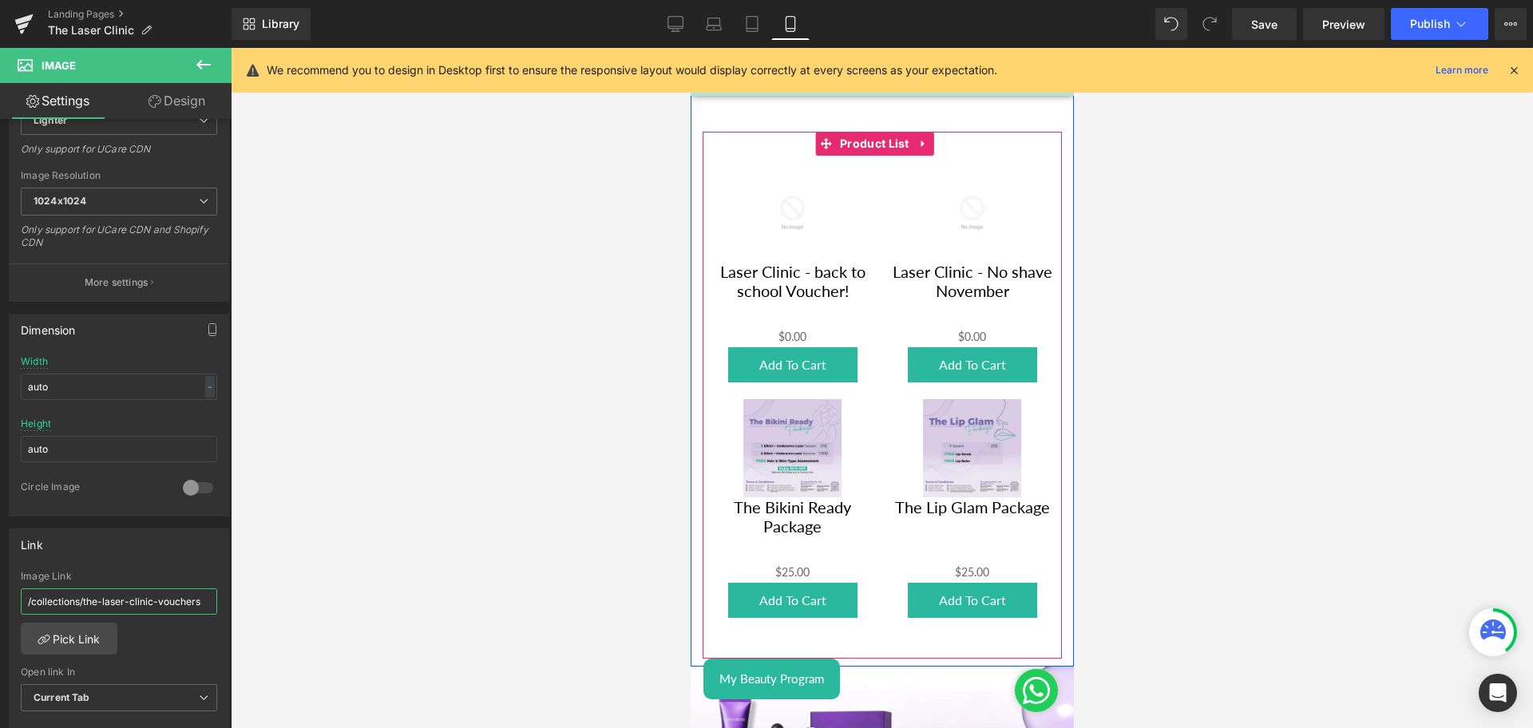
scroll to position [694, 0]
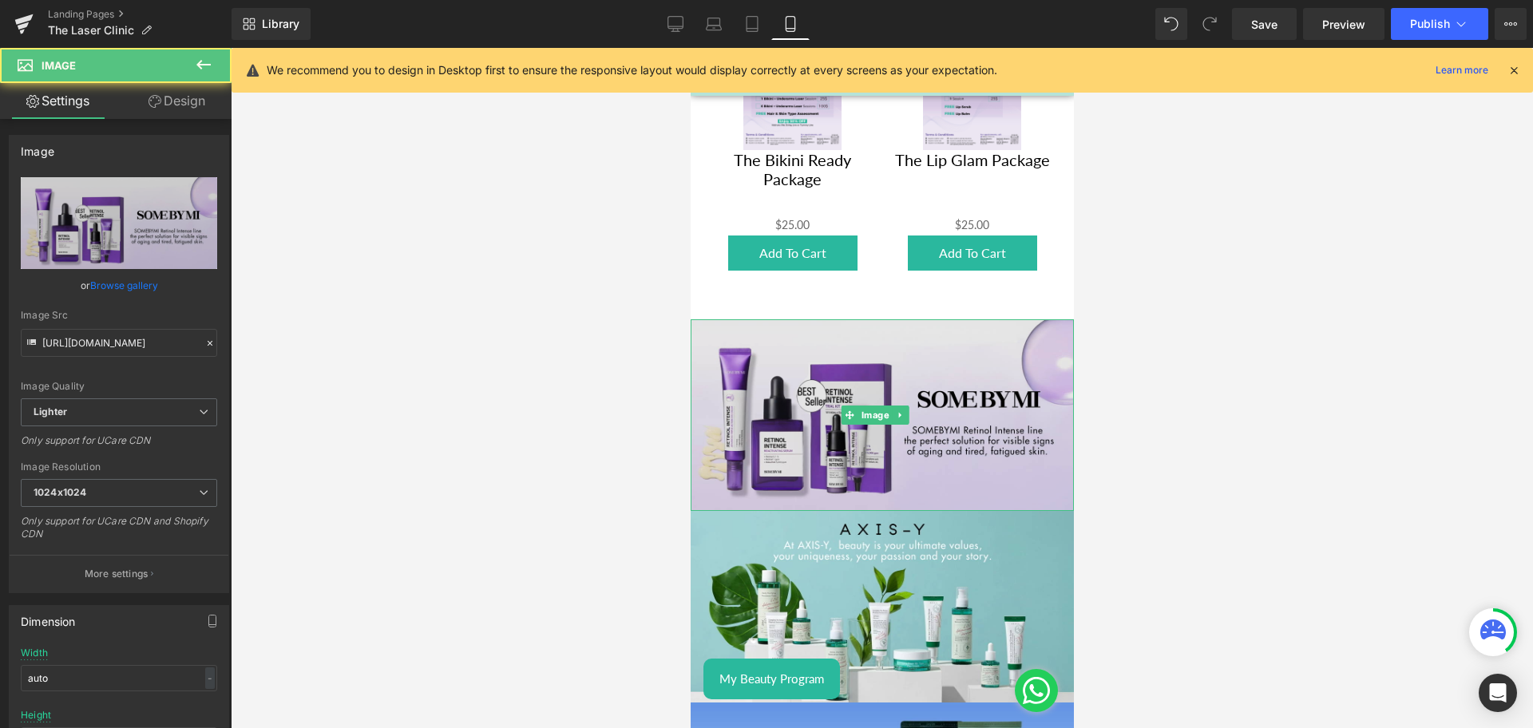
click at [854, 418] on img at bounding box center [881, 415] width 383 height 192
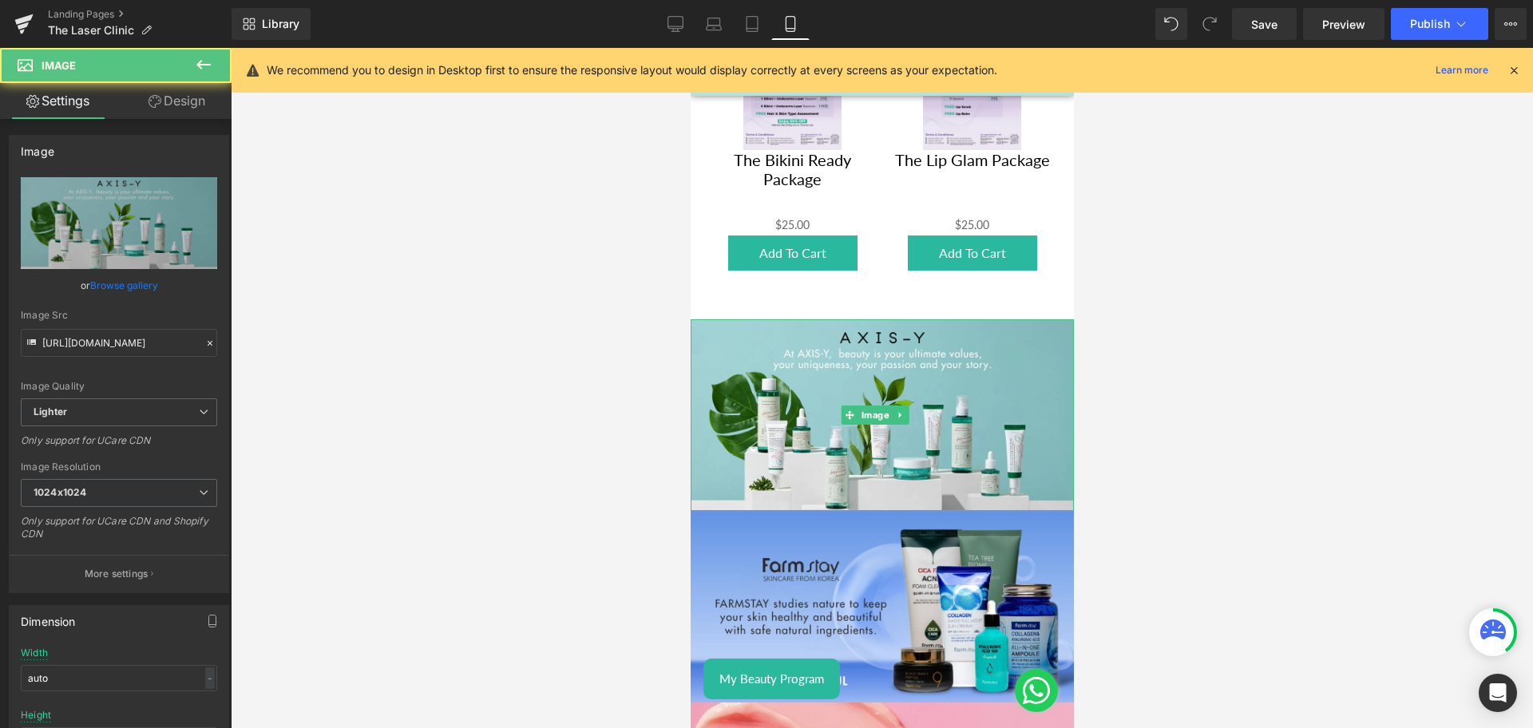
click at [854, 418] on img at bounding box center [881, 415] width 383 height 192
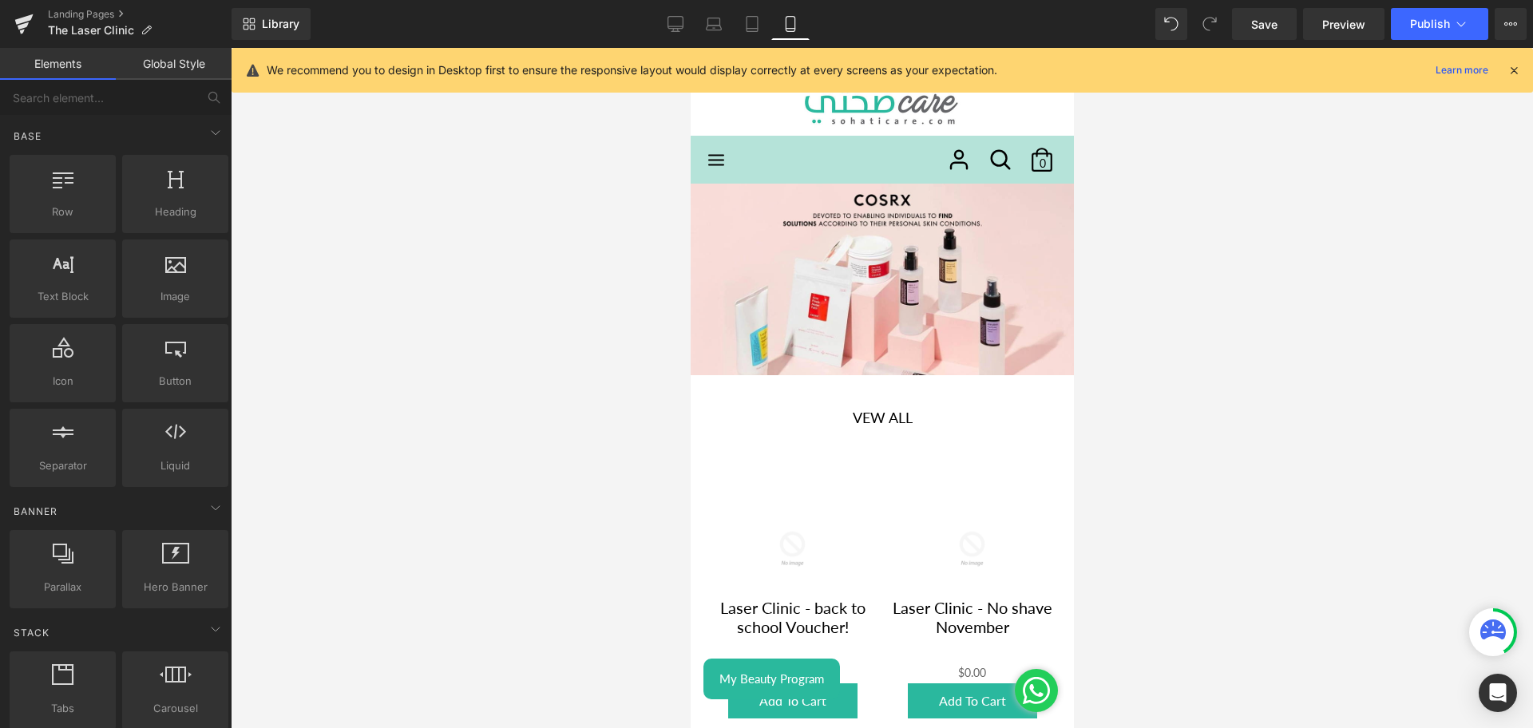
scroll to position [0, 0]
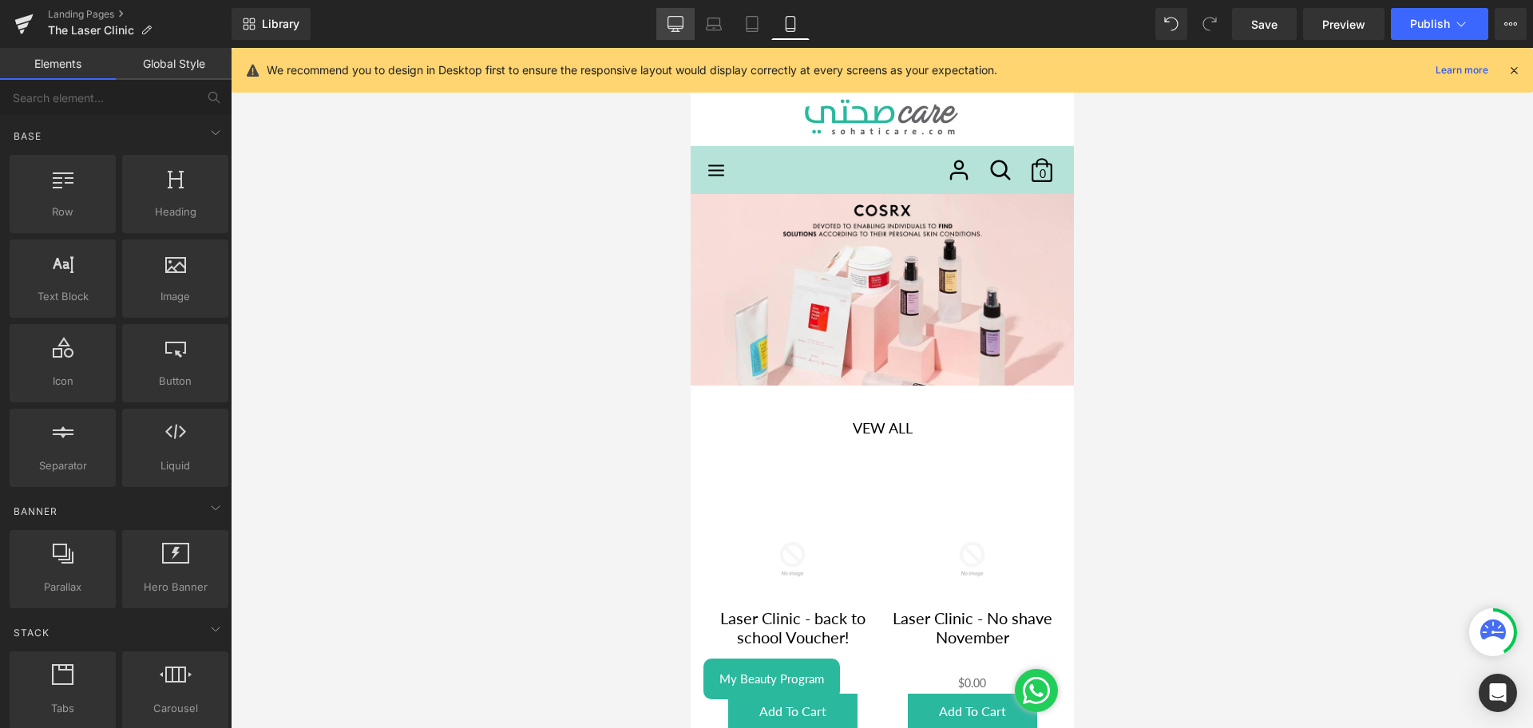
click at [675, 26] on icon at bounding box center [675, 26] width 15 height 0
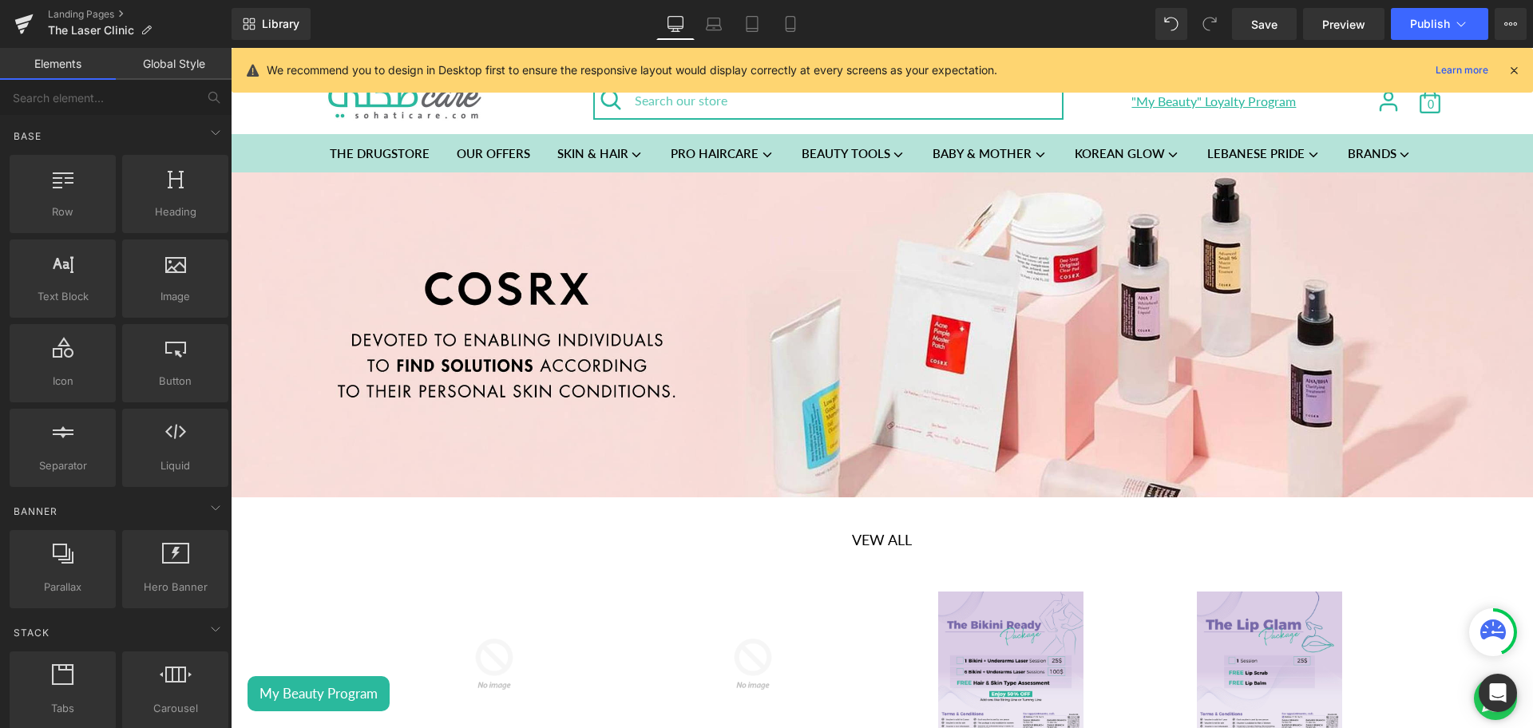
scroll to position [125, 0]
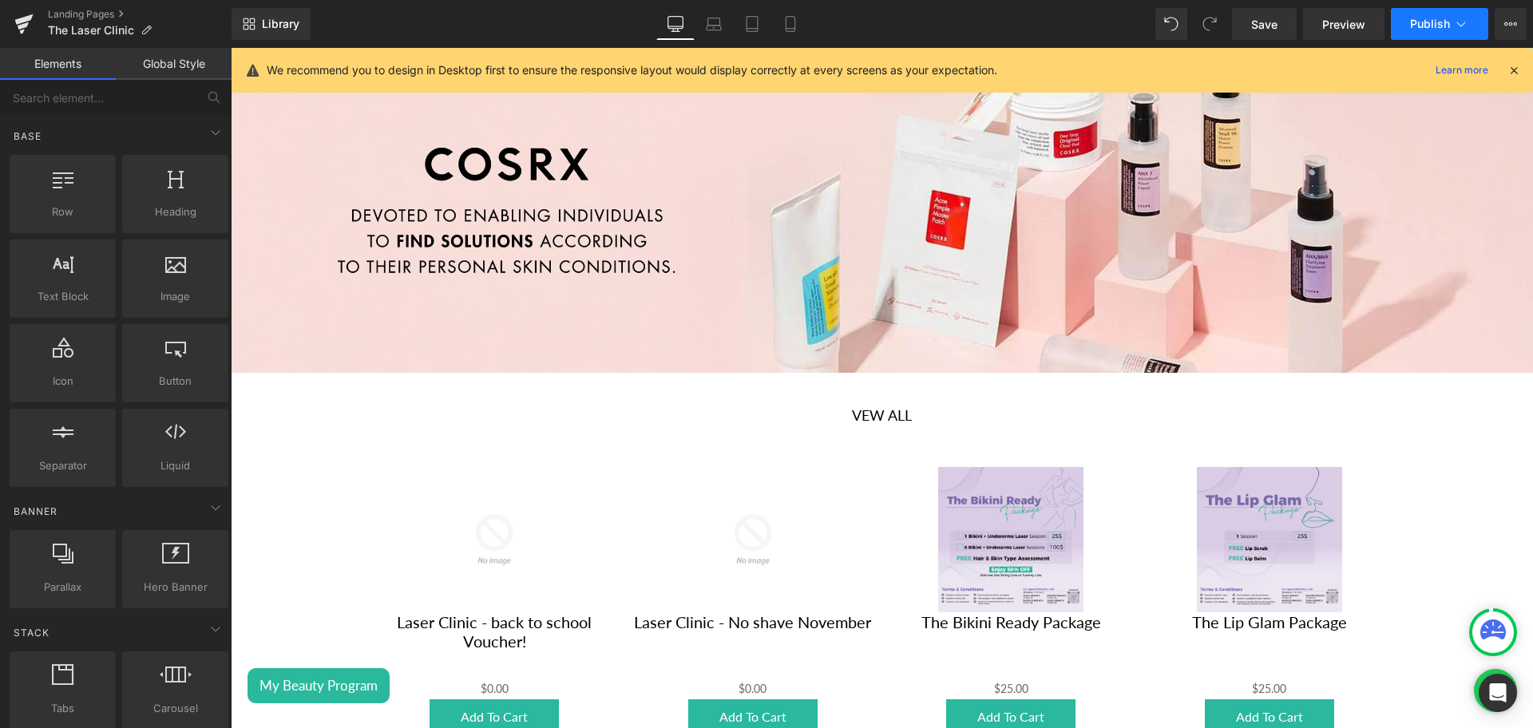
click at [1416, 31] on button "Publish" at bounding box center [1439, 24] width 97 height 32
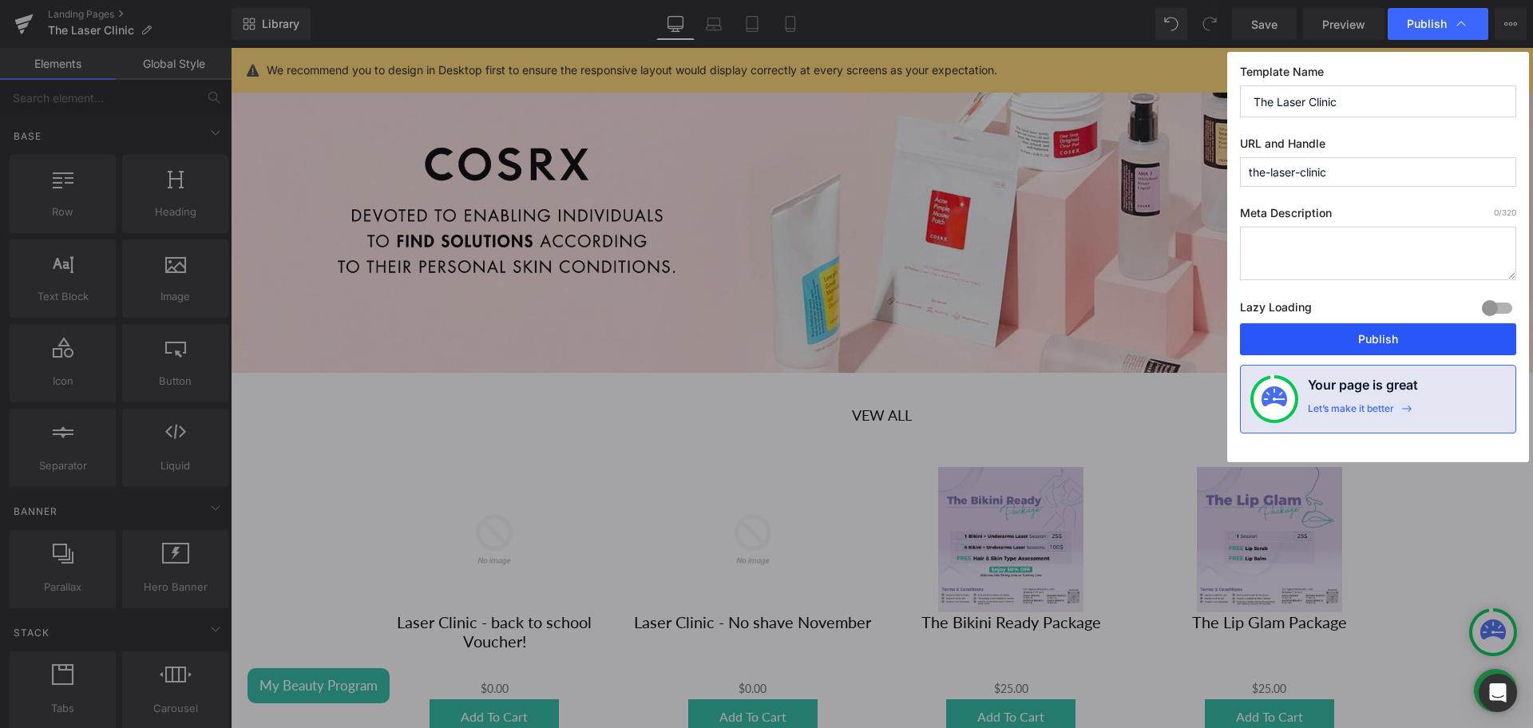
click at [1373, 343] on button "Publish" at bounding box center [1378, 339] width 276 height 32
